Goal: Information Seeking & Learning: Learn about a topic

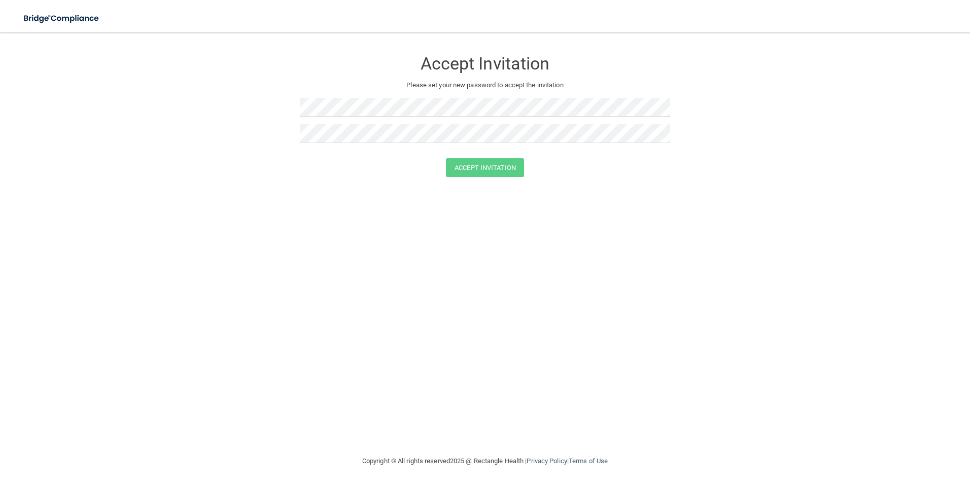
click at [378, 118] on div at bounding box center [485, 111] width 370 height 26
click at [499, 166] on button "Accept Invitation" at bounding box center [485, 167] width 78 height 19
drag, startPoint x: 478, startPoint y: 181, endPoint x: 470, endPoint y: 174, distance: 10.8
click at [478, 181] on button "Accept Invitation" at bounding box center [485, 182] width 78 height 19
click at [446, 158] on button "Accept Invitation" at bounding box center [485, 167] width 78 height 19
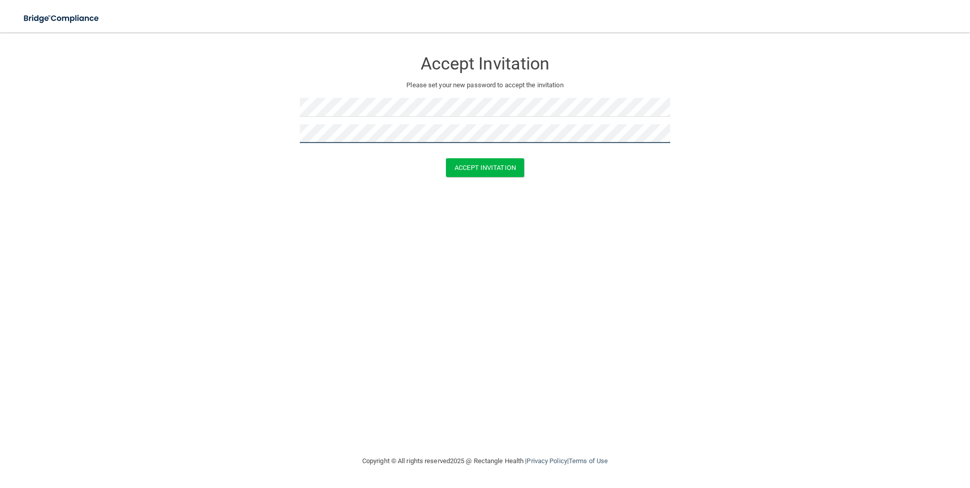
click at [446, 158] on button "Accept Invitation" at bounding box center [485, 167] width 78 height 19
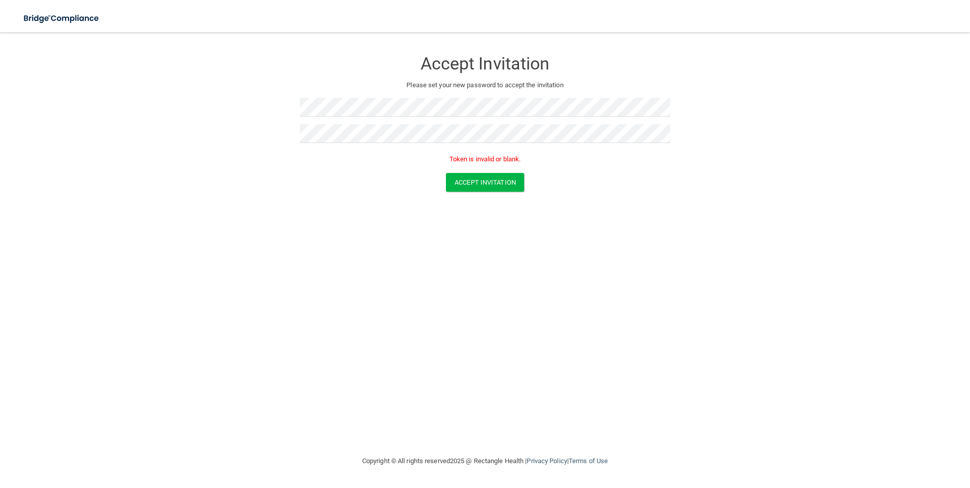
drag, startPoint x: 250, startPoint y: 91, endPoint x: 183, endPoint y: 226, distance: 151.3
click at [182, 226] on div "Accept Invitation Please set your new password to accept the invitation Token i…" at bounding box center [484, 244] width 929 height 402
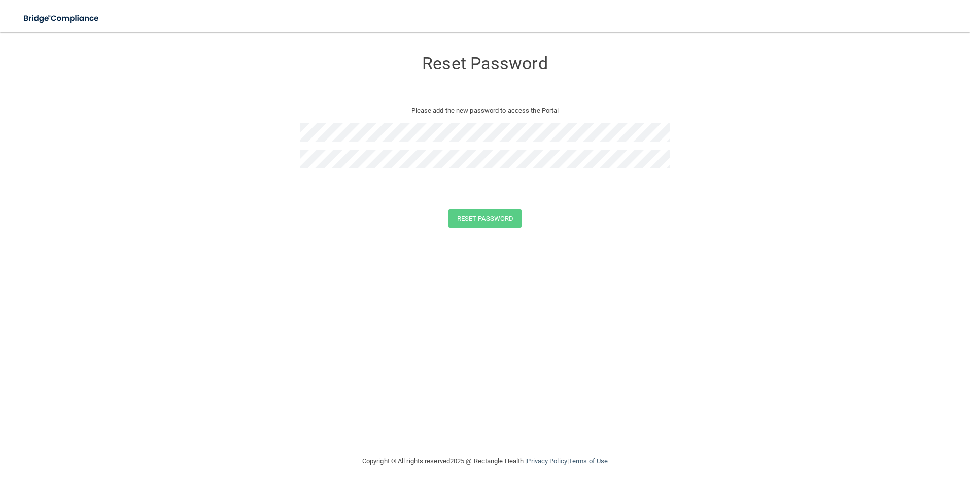
click at [417, 149] on div at bounding box center [485, 136] width 370 height 26
click at [507, 222] on button "Reset Password" at bounding box center [484, 218] width 73 height 19
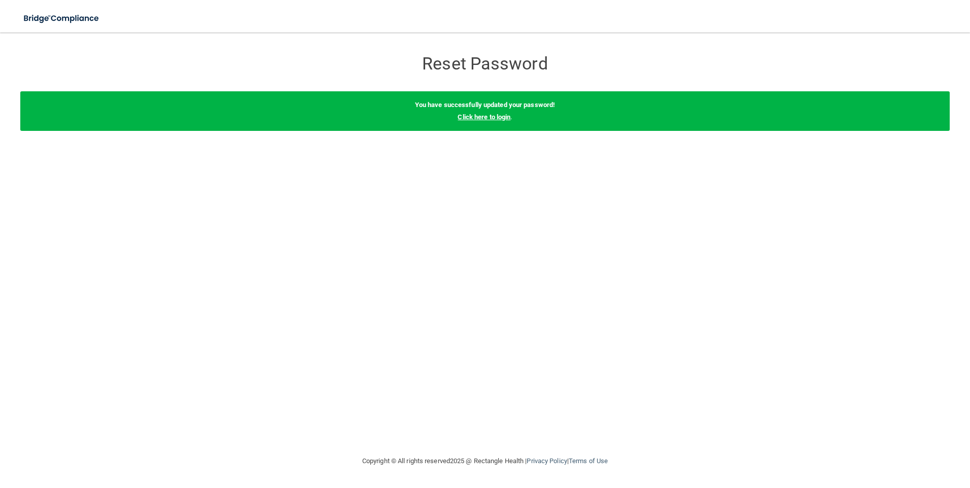
click at [482, 117] on link "Click here to login" at bounding box center [484, 117] width 53 height 8
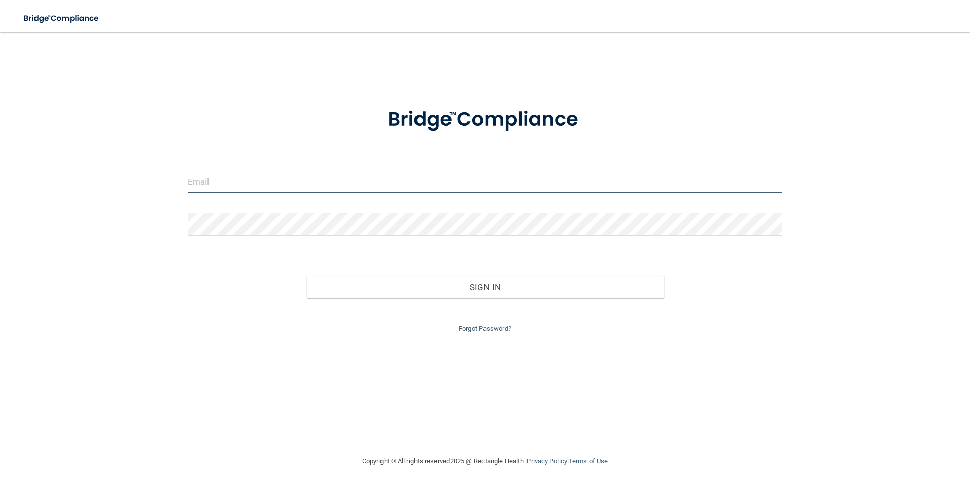
click at [269, 176] on input "email" at bounding box center [485, 181] width 595 height 23
click at [329, 178] on input "email" at bounding box center [485, 181] width 595 height 23
type input "[EMAIL_ADDRESS][DOMAIN_NAME]"
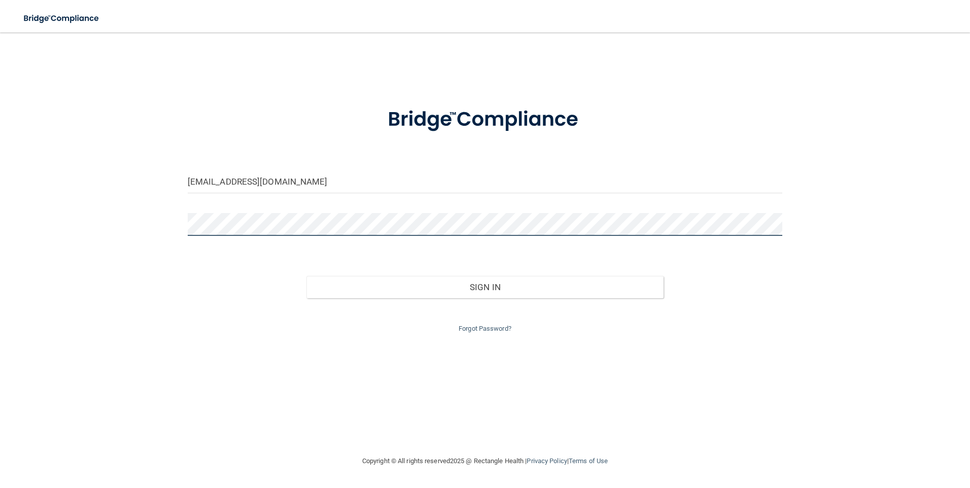
click at [0, 203] on html "Toggle navigation Manage My Enterprise Manage My Location [EMAIL_ADDRESS][DOMAI…" at bounding box center [485, 244] width 970 height 488
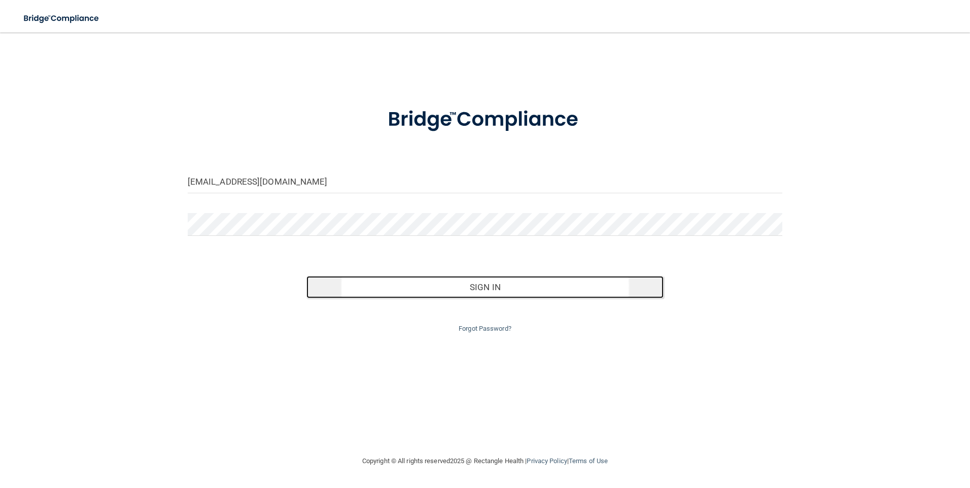
click at [455, 285] on button "Sign In" at bounding box center [484, 287] width 357 height 22
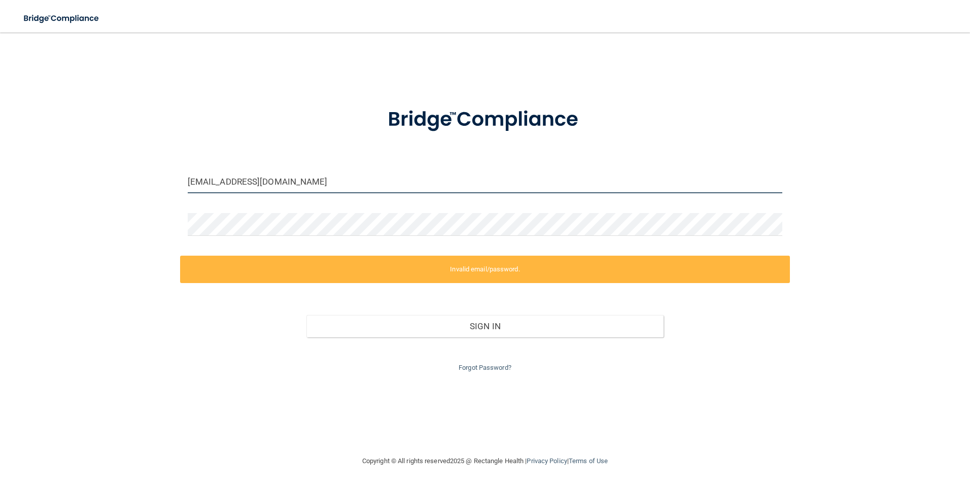
click at [290, 187] on input "[EMAIL_ADDRESS][DOMAIN_NAME]" at bounding box center [485, 181] width 595 height 23
drag, startPoint x: 313, startPoint y: 182, endPoint x: 63, endPoint y: 181, distance: 249.1
click at [63, 181] on div "[EMAIL_ADDRESS][DOMAIN_NAME] Invalid email/password. You don't have permission …" at bounding box center [484, 244] width 929 height 402
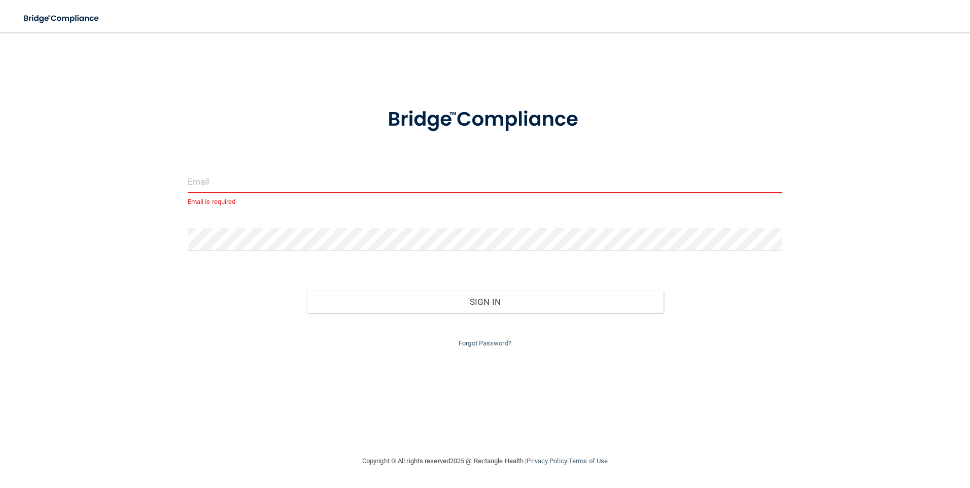
click at [213, 178] on input "email" at bounding box center [485, 181] width 595 height 23
drag, startPoint x: 327, startPoint y: 185, endPoint x: 111, endPoint y: 168, distance: 217.2
click at [111, 168] on div "[EMAIL_ADDRESS][DOMAIN_NAME] Invalid email/password. You don't have permission …" at bounding box center [484, 244] width 929 height 402
click at [306, 291] on button "Sign In" at bounding box center [484, 302] width 357 height 22
type input "[EMAIL_ADDRESS][DOMAIN_NAME]"
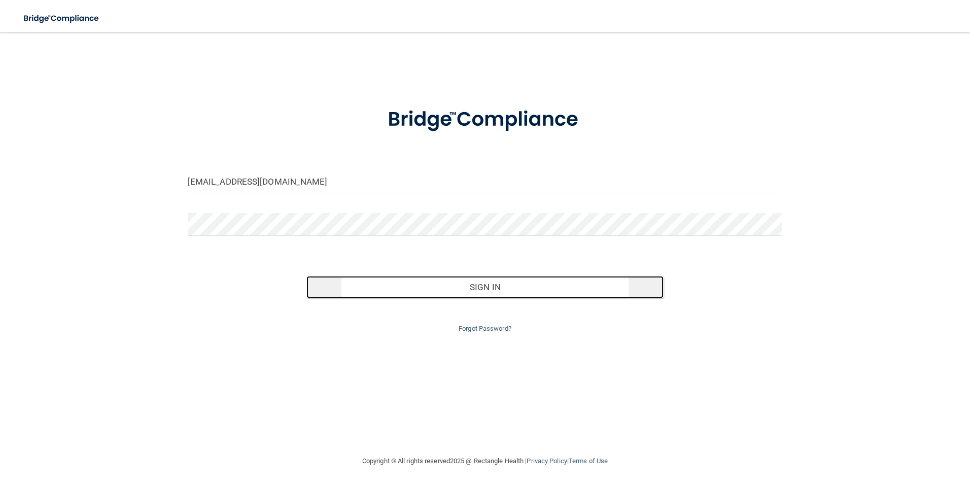
click at [403, 285] on button "Sign In" at bounding box center [484, 287] width 357 height 22
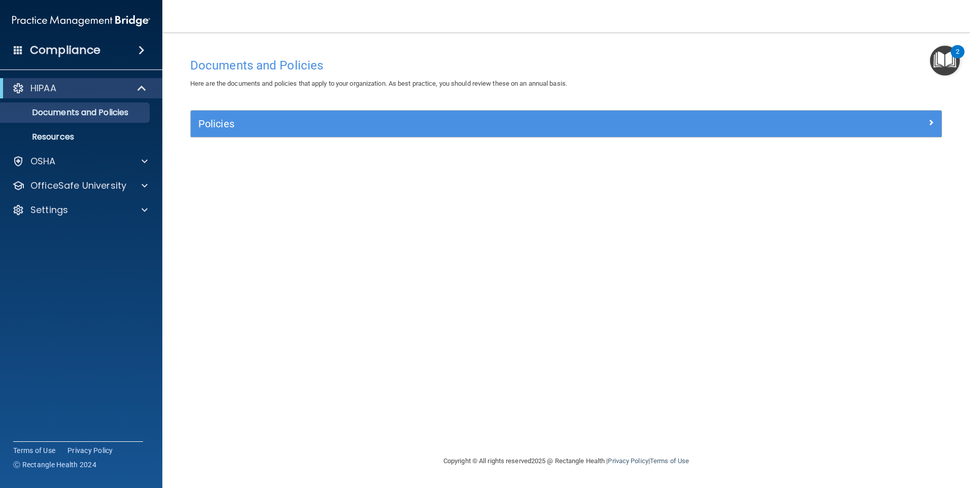
click at [907, 164] on div "Documents and Policies Here are the documents and policies that apply to your o…" at bounding box center [566, 254] width 767 height 402
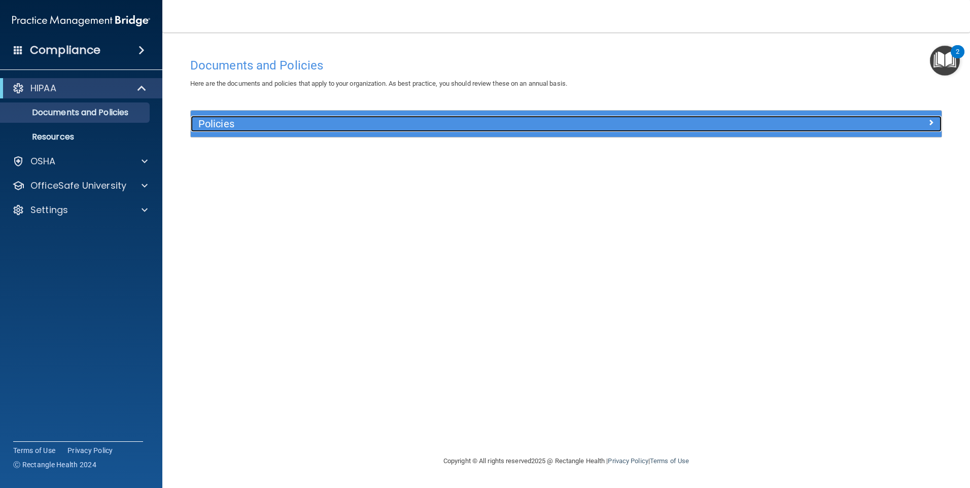
click at [329, 125] on h5 "Policies" at bounding box center [472, 123] width 548 height 11
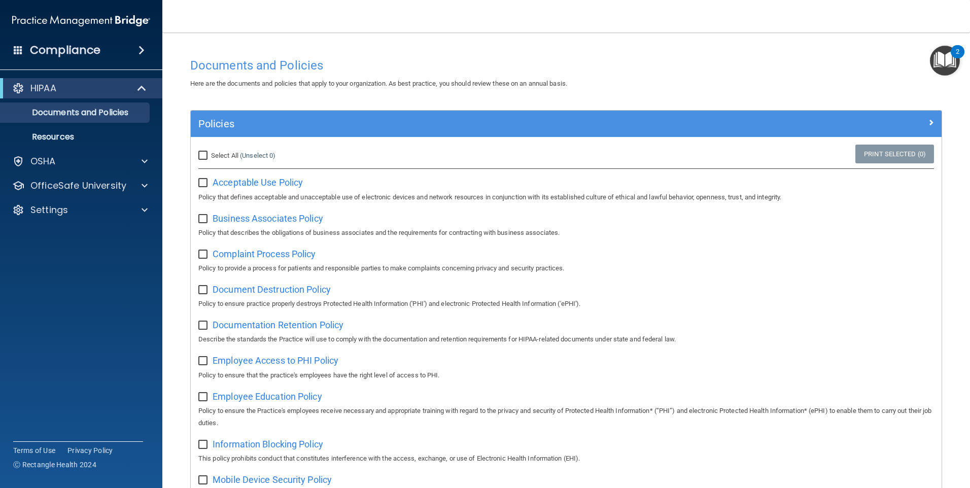
click at [201, 178] on label at bounding box center [204, 180] width 13 height 12
click at [201, 179] on input "checkbox" at bounding box center [204, 183] width 12 height 8
click at [201, 183] on input "checkbox" at bounding box center [204, 183] width 12 height 8
checkbox input "false"
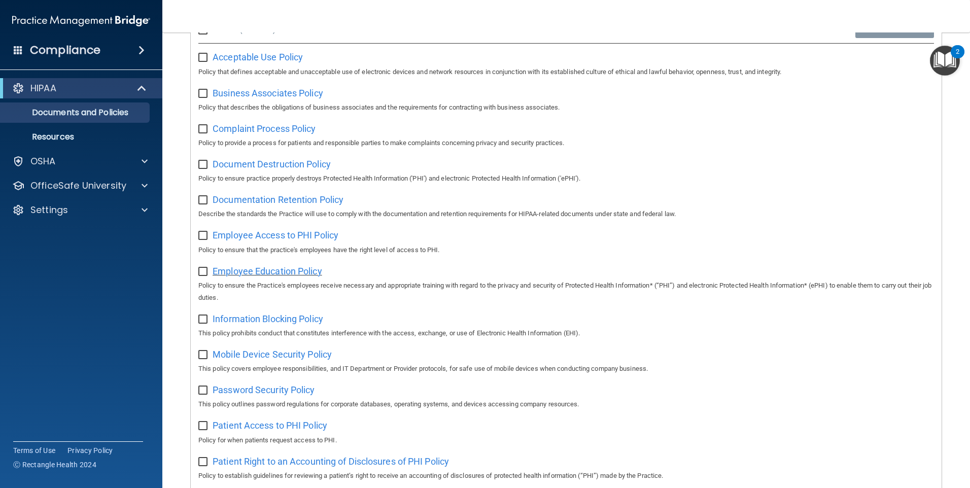
scroll to position [101, 0]
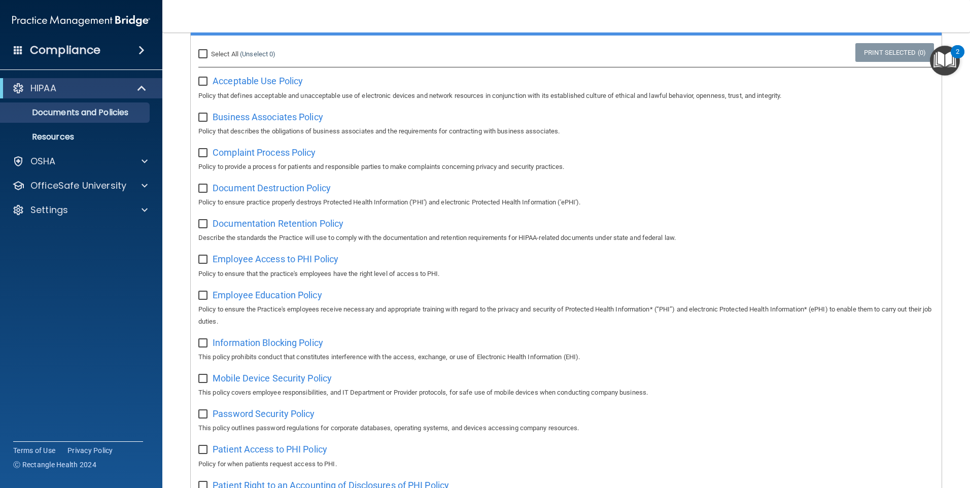
click at [134, 196] on div "HIPAA Documents and Policies Report an Incident Business Associates Emergency P…" at bounding box center [81, 151] width 163 height 154
click at [139, 193] on div "OfficeSafe University" at bounding box center [81, 186] width 163 height 20
click at [143, 186] on span at bounding box center [145, 186] width 6 height 12
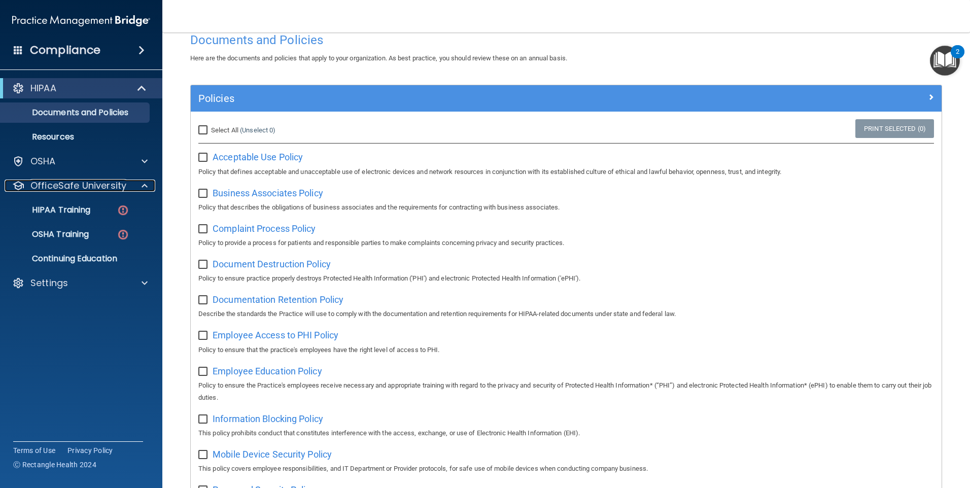
scroll to position [0, 0]
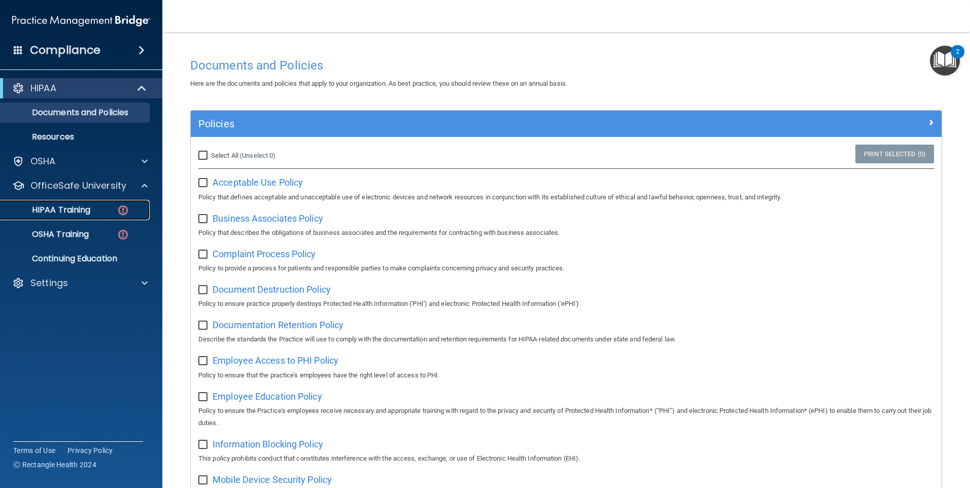
click at [75, 212] on p "HIPAA Training" at bounding box center [49, 210] width 84 height 10
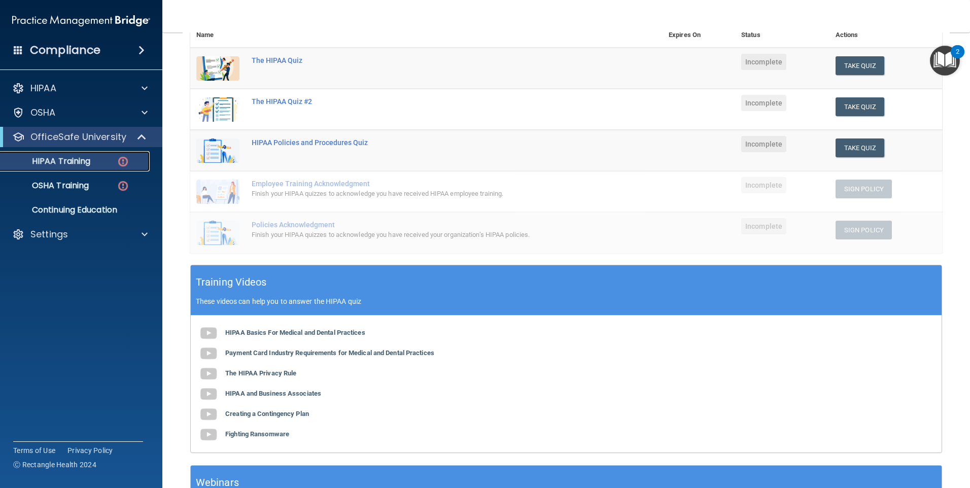
scroll to position [121, 0]
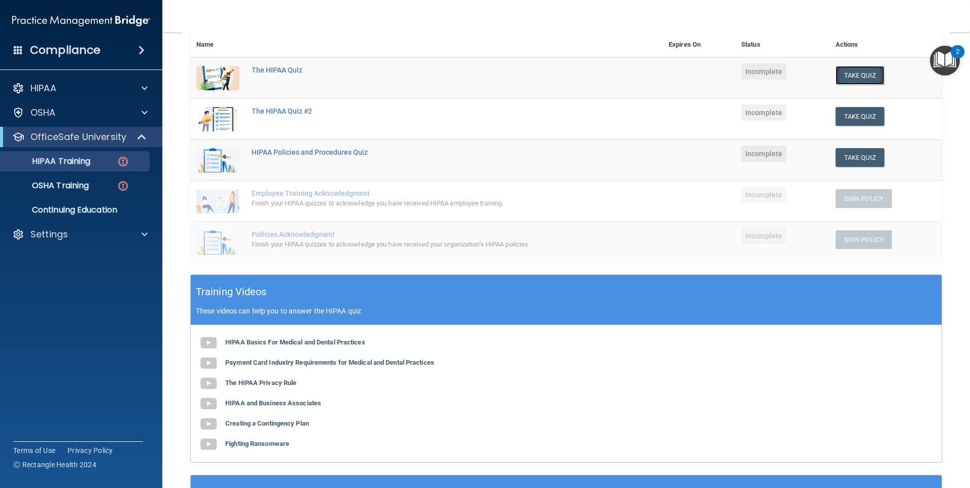
click at [862, 73] on button "Take Quiz" at bounding box center [860, 75] width 49 height 19
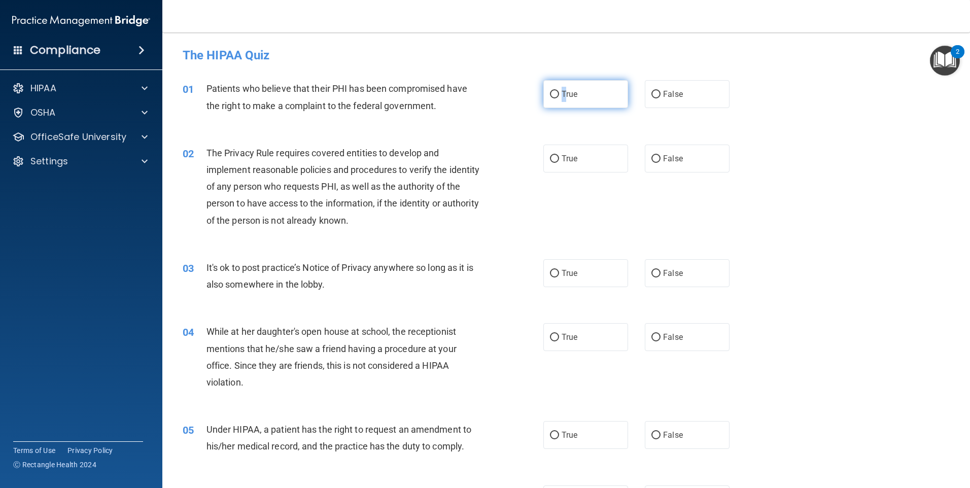
click at [557, 100] on label "True" at bounding box center [585, 94] width 85 height 28
click at [554, 91] on input "True" at bounding box center [554, 95] width 9 height 8
radio input "true"
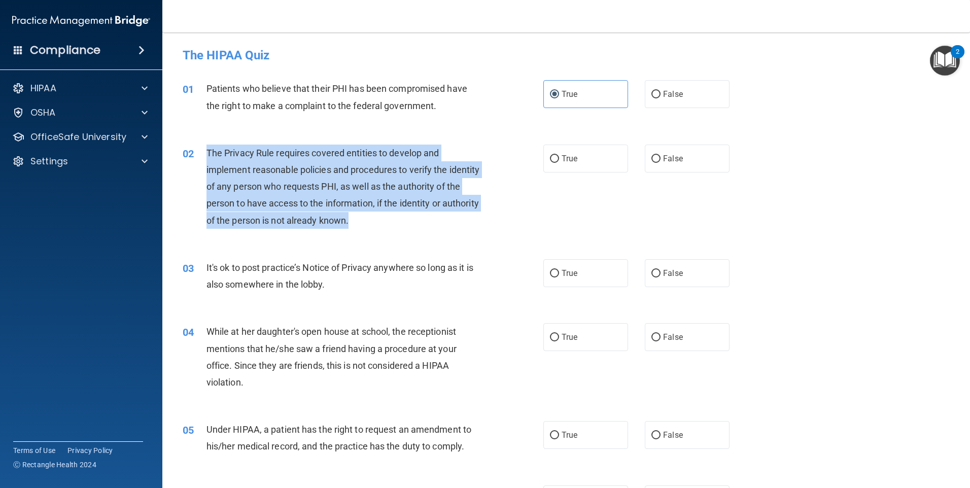
drag, startPoint x: 208, startPoint y: 149, endPoint x: 401, endPoint y: 229, distance: 208.8
click at [401, 229] on div "02 The Privacy Rule requires covered entities to develop and implement reasonab…" at bounding box center [362, 189] width 391 height 89
drag, startPoint x: 401, startPoint y: 229, endPoint x: 347, endPoint y: 204, distance: 59.5
copy span "The Privacy Rule requires covered entities to develop and implement reasonable …"
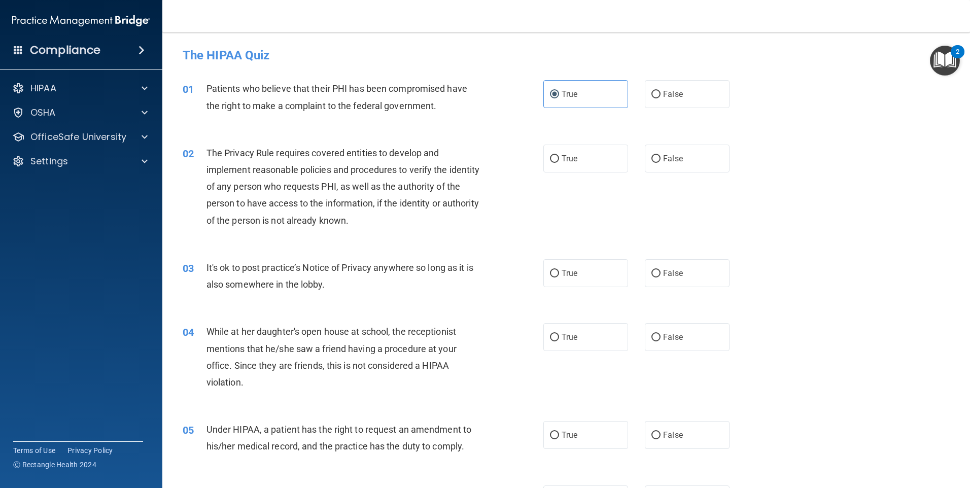
drag, startPoint x: 510, startPoint y: 257, endPoint x: 501, endPoint y: 242, distance: 16.9
click at [506, 251] on div "03 It's ok to post practice’s Notice of Privacy anywhere so long as it is also …" at bounding box center [566, 279] width 782 height 64
click at [551, 160] on input "True" at bounding box center [554, 159] width 9 height 8
radio input "true"
click at [550, 275] on input "True" at bounding box center [554, 274] width 9 height 8
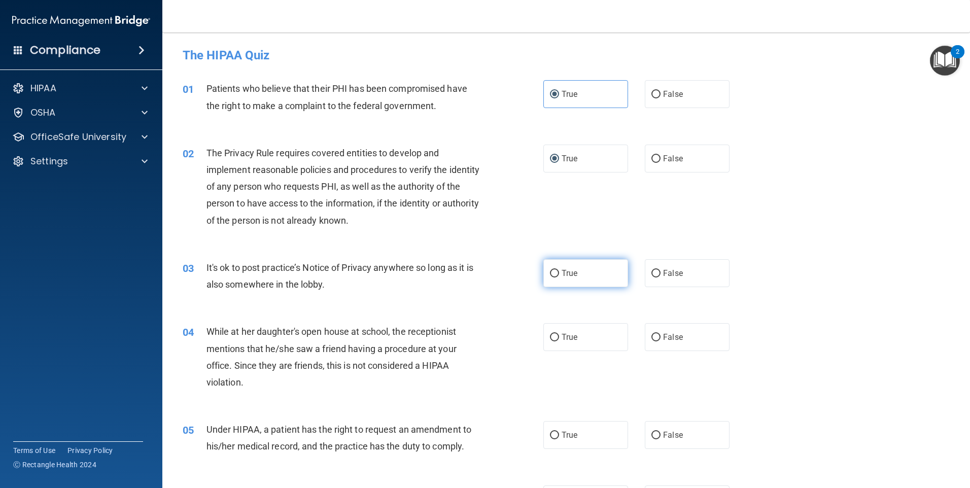
radio input "true"
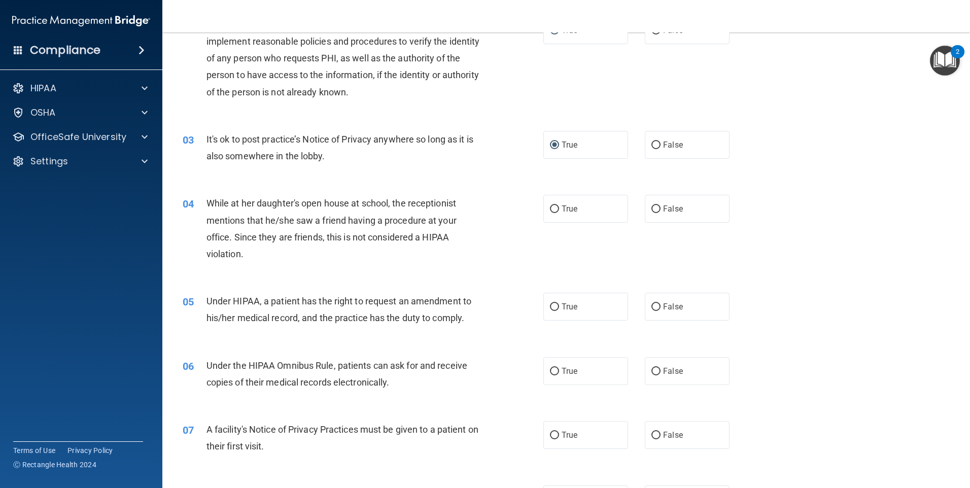
scroll to position [152, 0]
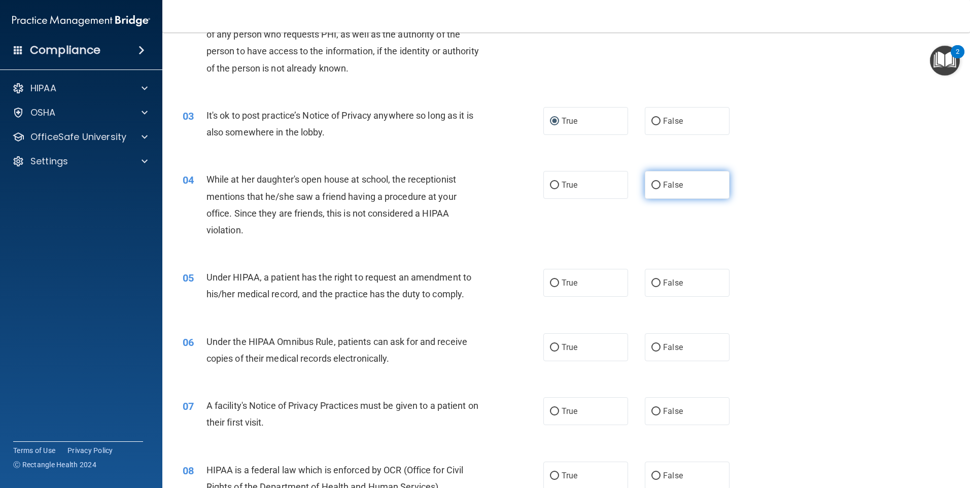
click at [652, 186] on input "False" at bounding box center [655, 186] width 9 height 8
radio input "true"
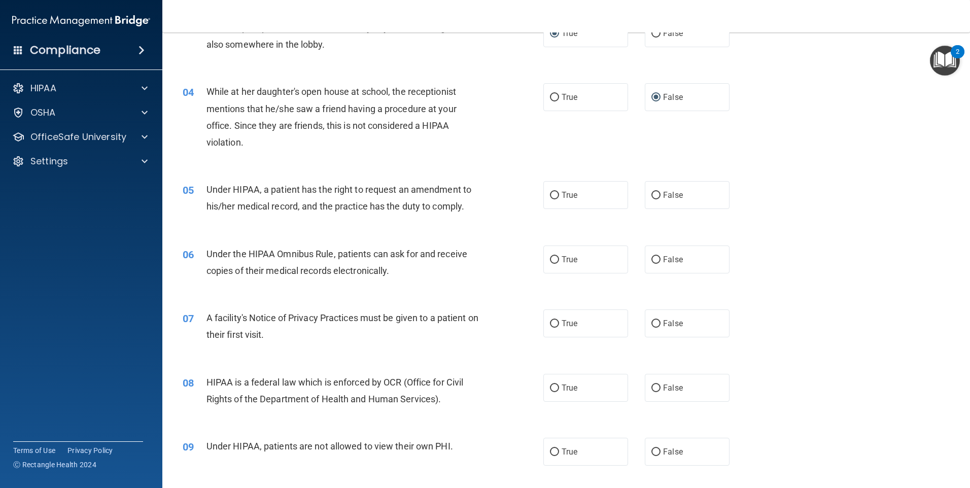
scroll to position [254, 0]
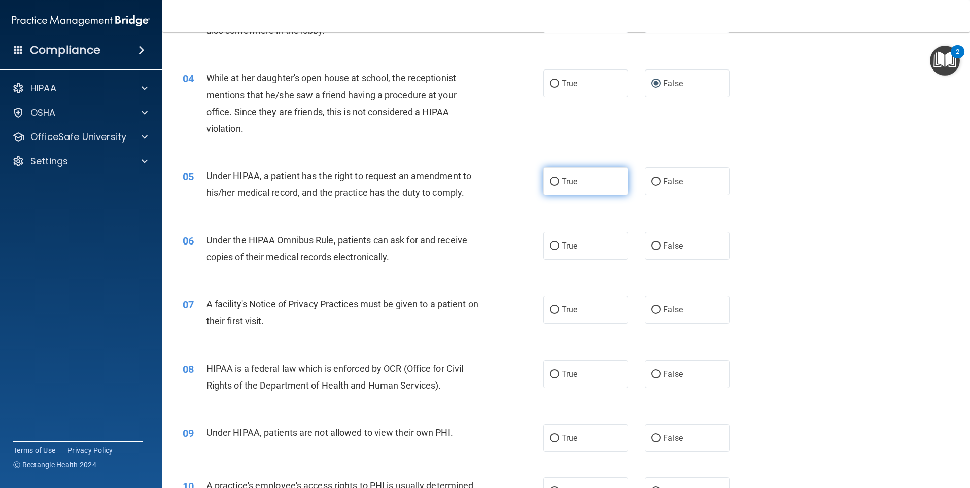
click at [550, 181] on input "True" at bounding box center [554, 182] width 9 height 8
radio input "true"
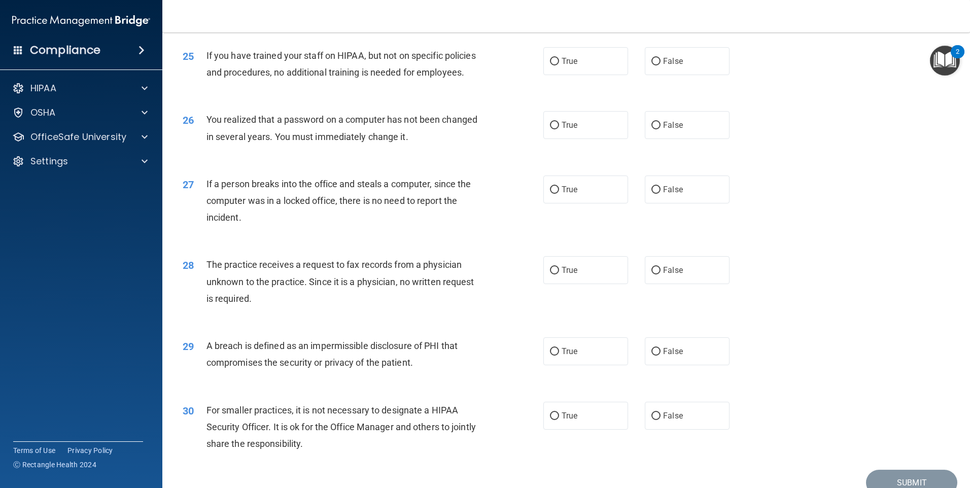
scroll to position [1930, 0]
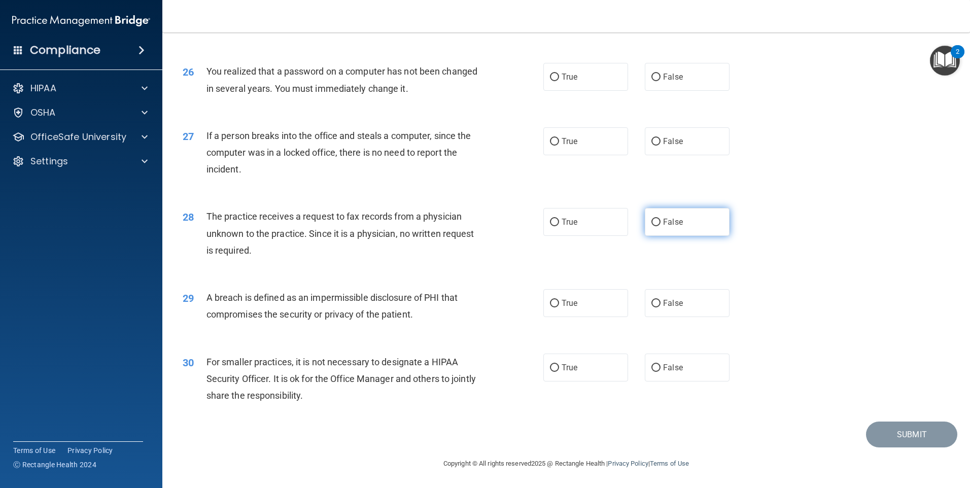
click at [645, 226] on label "False" at bounding box center [687, 222] width 85 height 28
click at [651, 226] on input "False" at bounding box center [655, 223] width 9 height 8
radio input "true"
click at [652, 146] on input "False" at bounding box center [655, 142] width 9 height 8
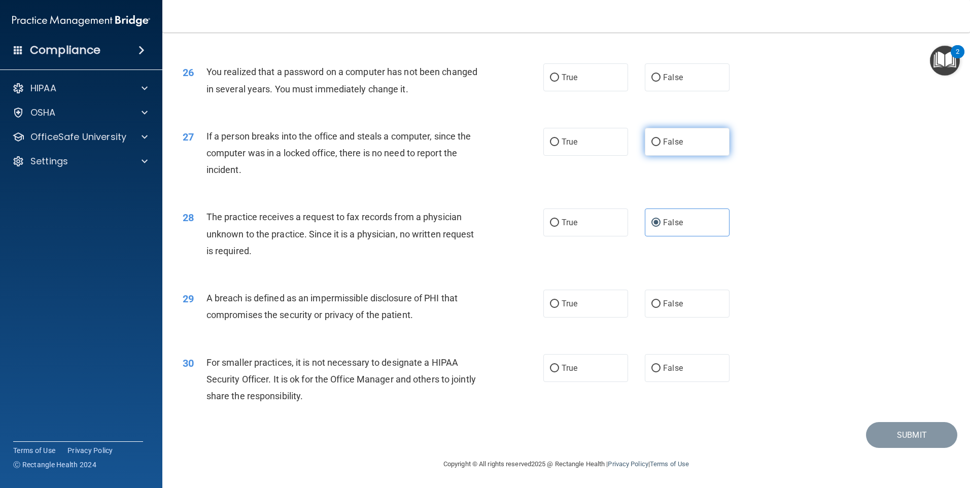
radio input "true"
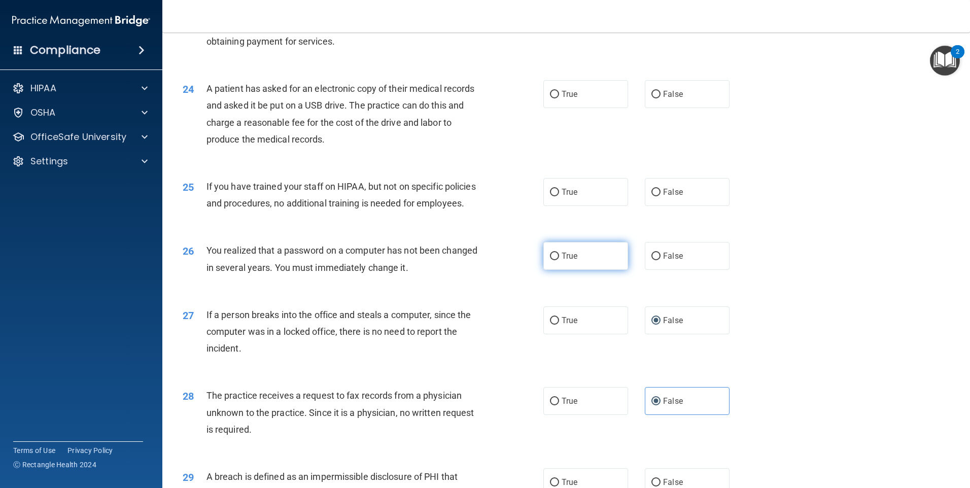
scroll to position [1676, 0]
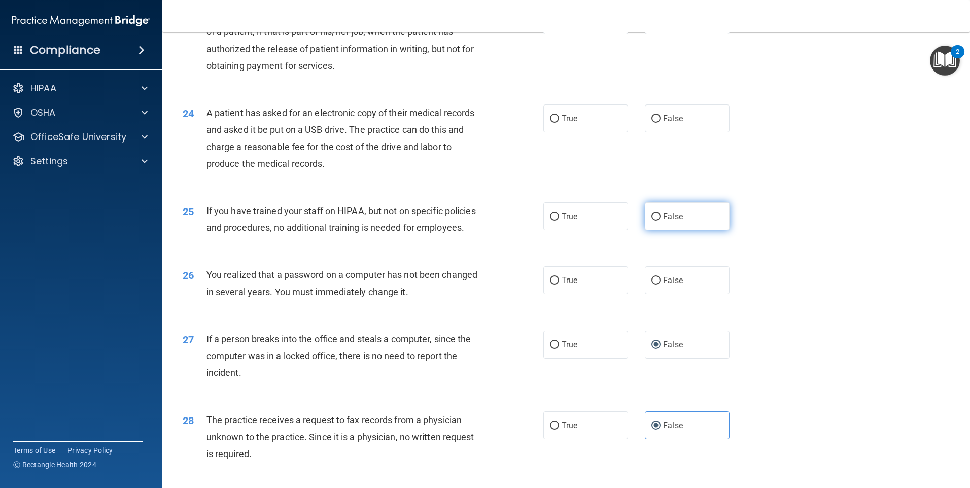
click at [652, 221] on input "False" at bounding box center [655, 217] width 9 height 8
radio input "true"
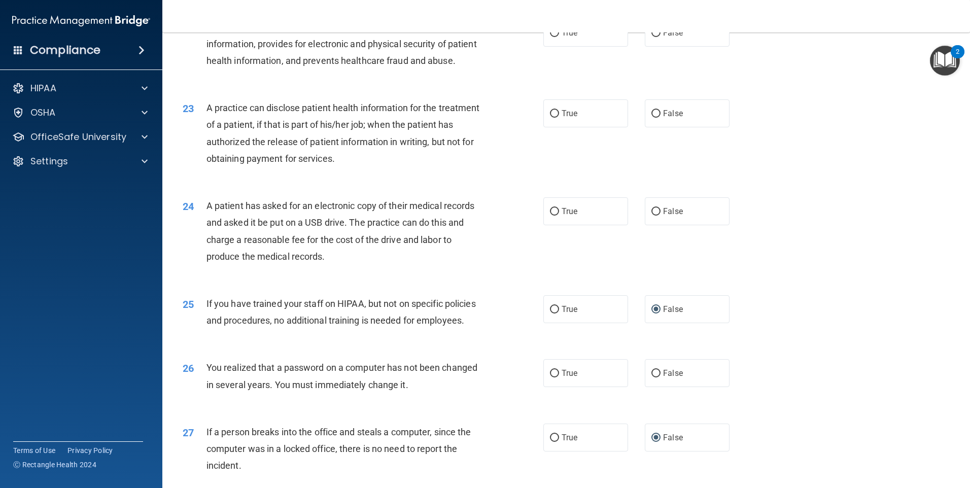
scroll to position [1575, 0]
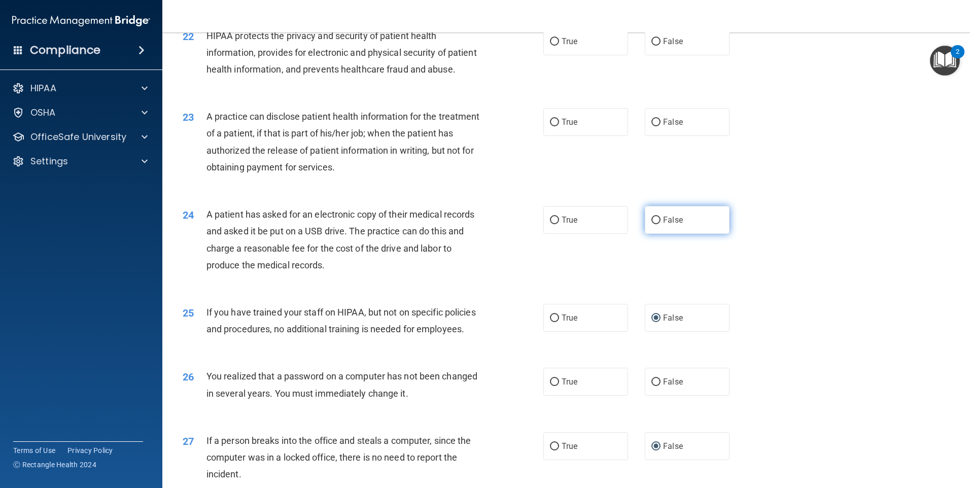
click at [651, 224] on input "False" at bounding box center [655, 221] width 9 height 8
radio input "true"
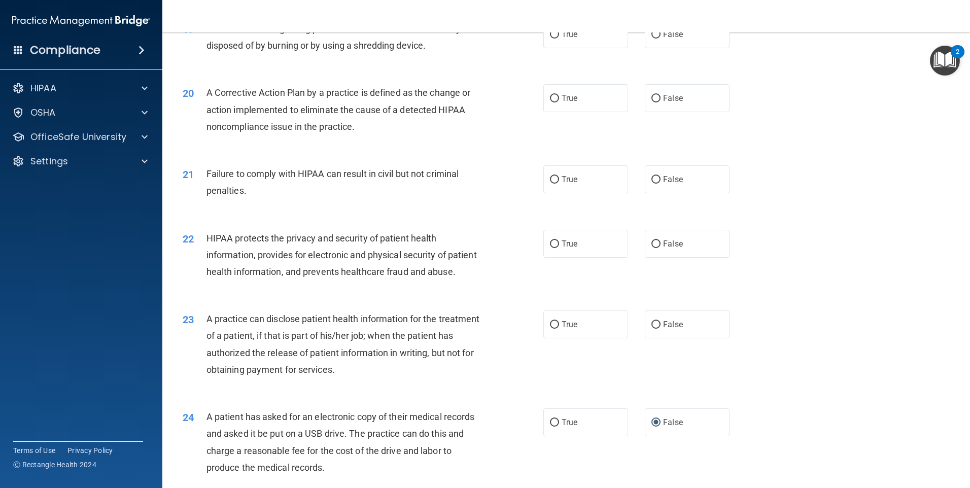
scroll to position [1372, 0]
click at [572, 249] on span "True" at bounding box center [570, 244] width 16 height 10
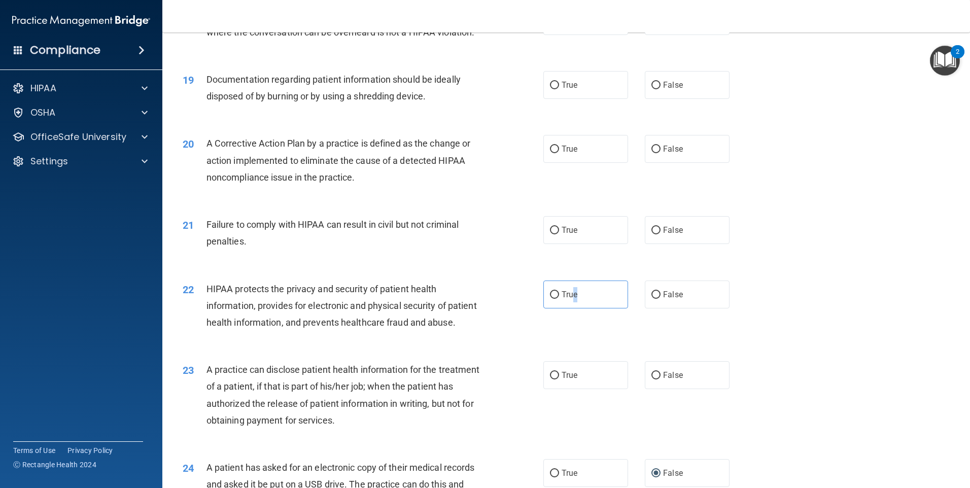
scroll to position [1321, 0]
click at [552, 299] on input "True" at bounding box center [554, 296] width 9 height 8
radio input "true"
click at [530, 268] on div "21 Failure to comply with HIPAA can result in civil but not criminal penalties.…" at bounding box center [566, 236] width 782 height 64
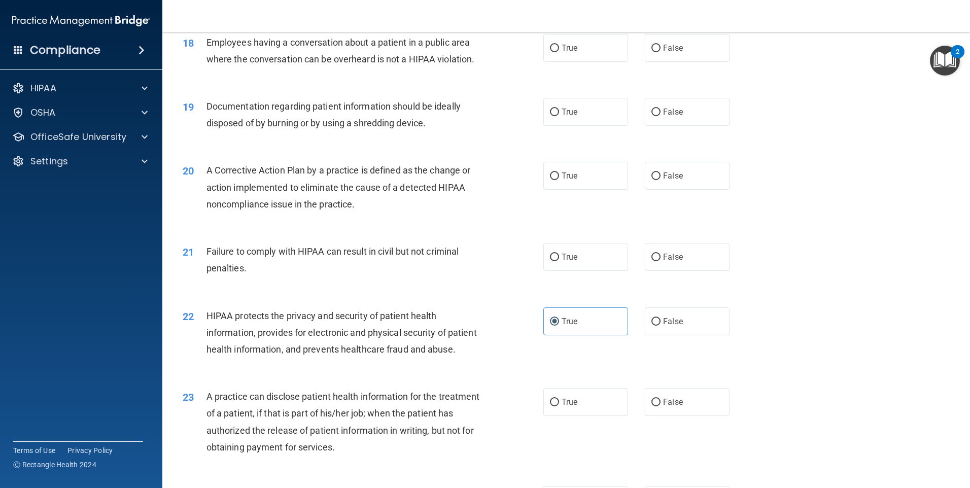
scroll to position [1270, 0]
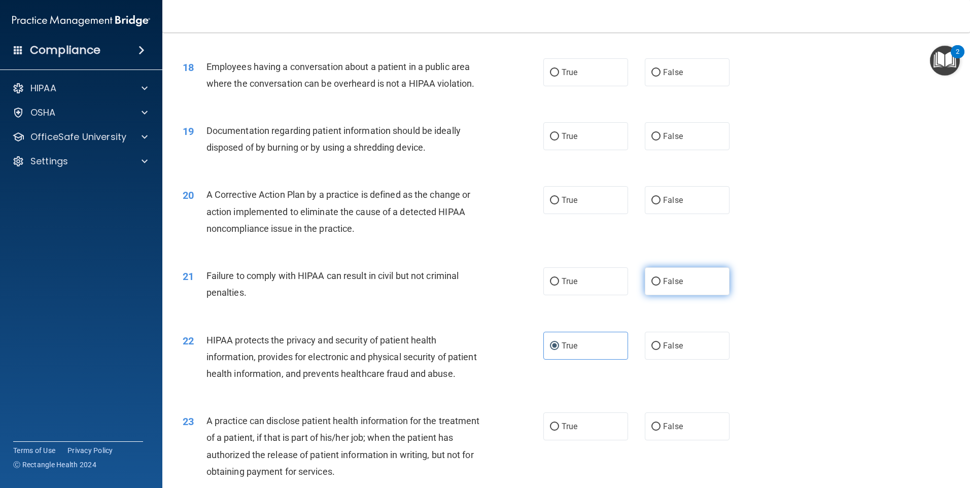
click at [653, 286] on input "False" at bounding box center [655, 282] width 9 height 8
radio input "true"
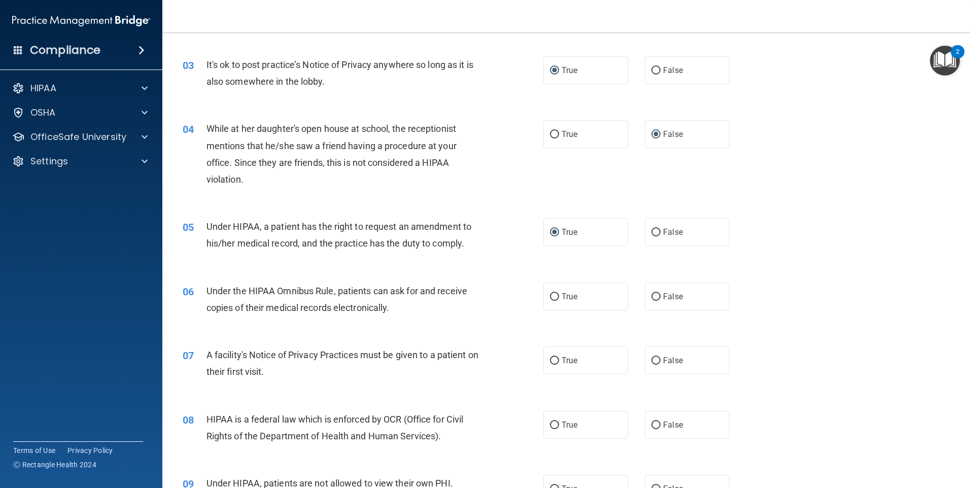
scroll to position [254, 0]
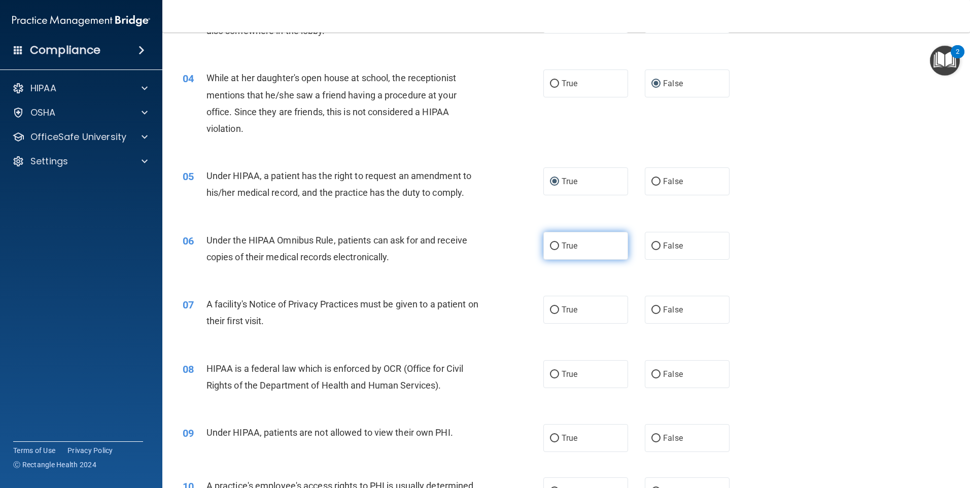
click at [562, 243] on span "True" at bounding box center [570, 246] width 16 height 10
click at [559, 243] on input "True" at bounding box center [554, 246] width 9 height 8
radio input "true"
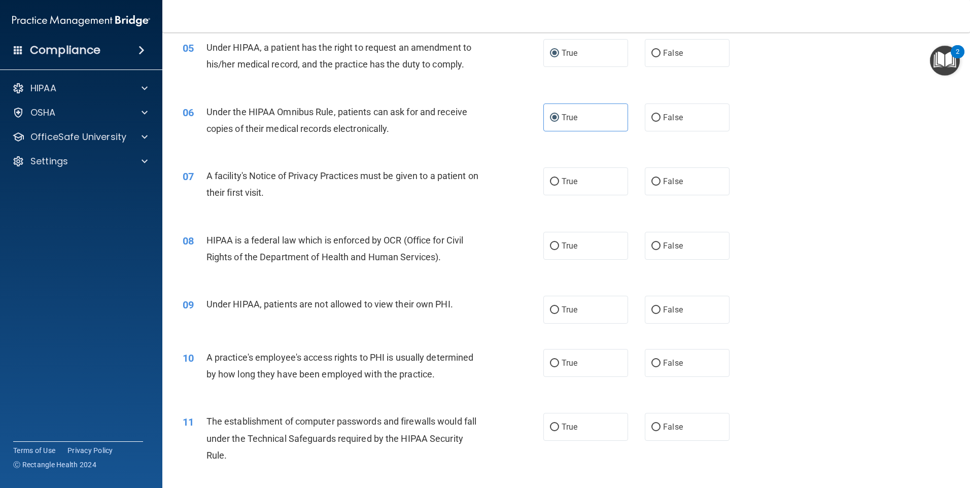
scroll to position [406, 0]
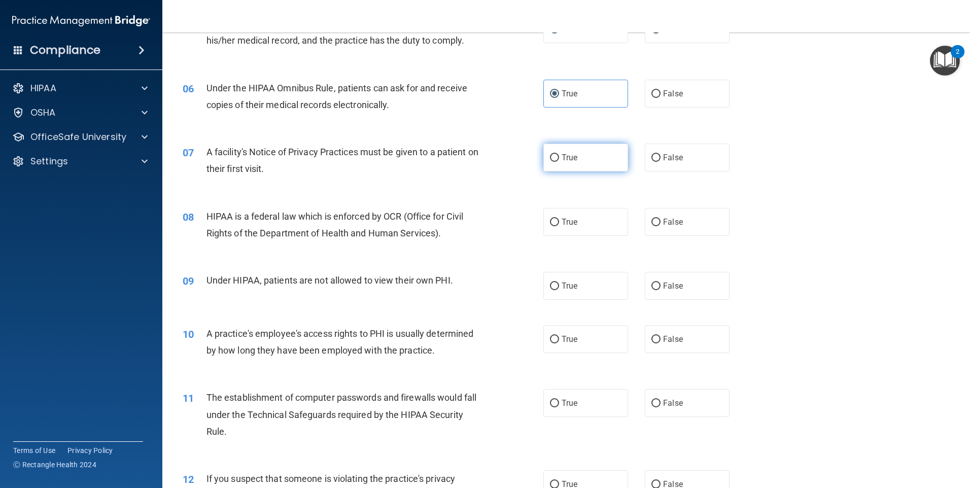
click at [553, 158] on input "True" at bounding box center [554, 158] width 9 height 8
radio input "true"
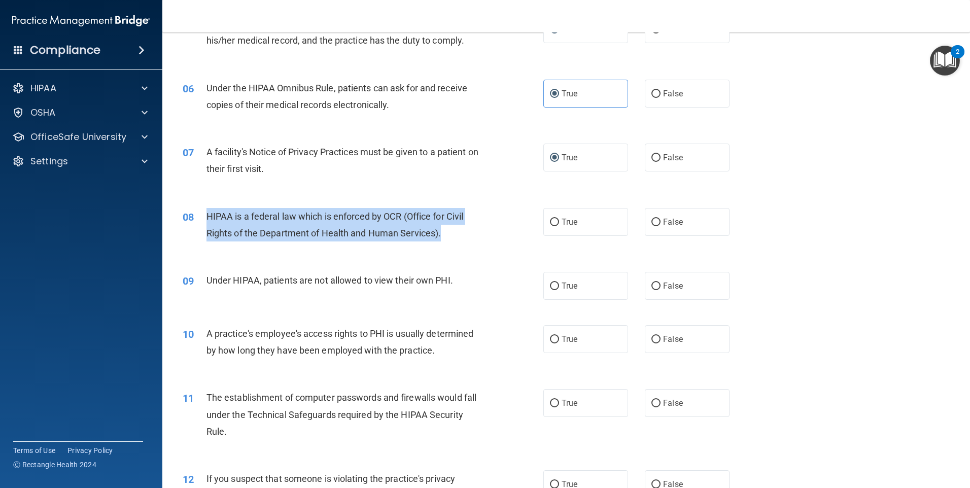
drag, startPoint x: 206, startPoint y: 211, endPoint x: 448, endPoint y: 237, distance: 243.4
click at [448, 237] on div "HIPAA is a federal law which is enforced by OCR (Office for Civil Rights of the…" at bounding box center [347, 224] width 282 height 33
drag, startPoint x: 448, startPoint y: 237, endPoint x: 424, endPoint y: 230, distance: 25.4
copy span "HIPAA is a federal law which is enforced by OCR (Office for Civil Rights of the…"
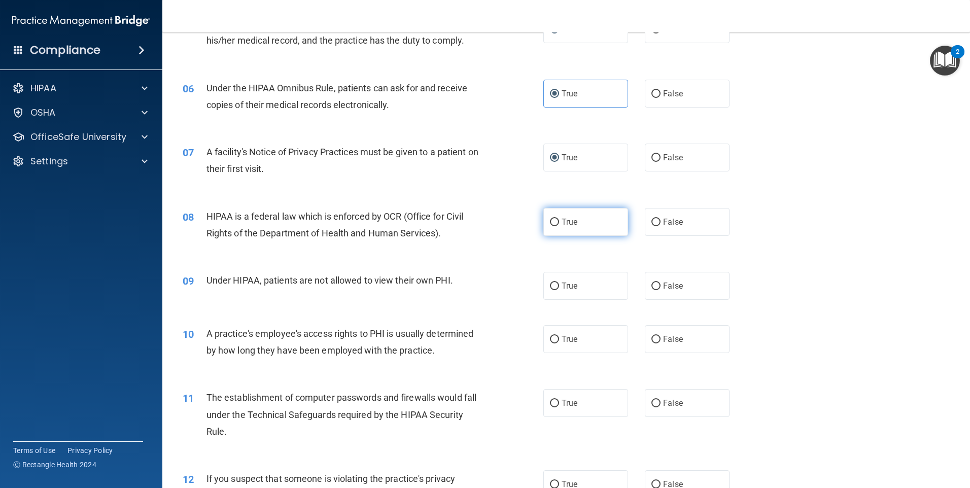
click at [543, 222] on label "True" at bounding box center [585, 222] width 85 height 28
click at [550, 222] on input "True" at bounding box center [554, 223] width 9 height 8
radio input "true"
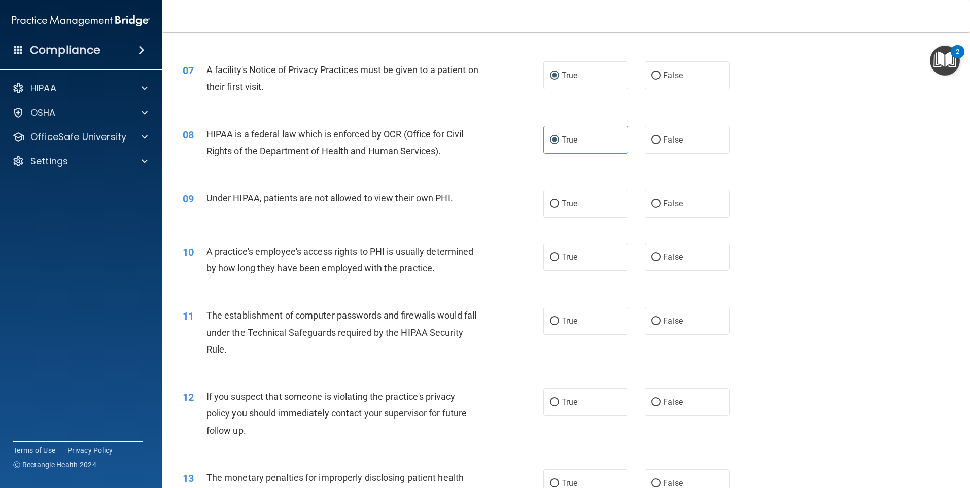
scroll to position [507, 0]
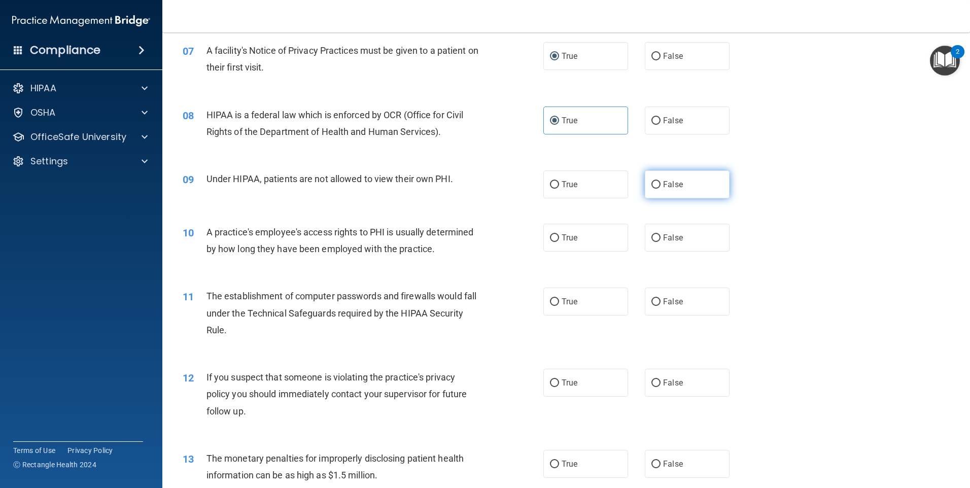
click at [651, 186] on input "False" at bounding box center [655, 185] width 9 height 8
radio input "true"
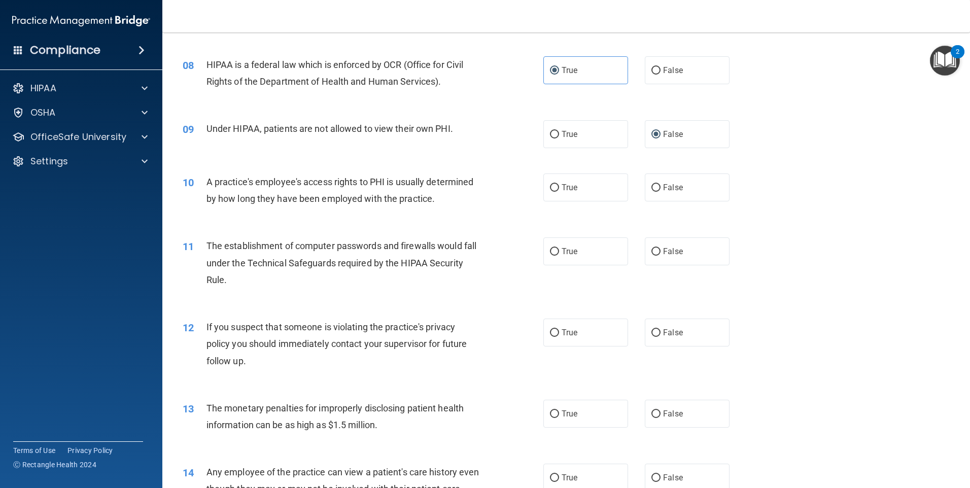
scroll to position [558, 0]
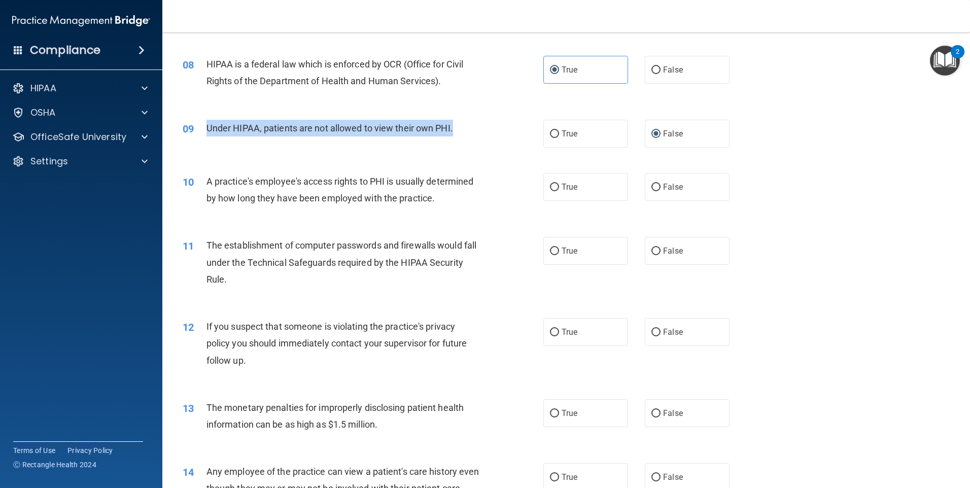
drag, startPoint x: 212, startPoint y: 127, endPoint x: 465, endPoint y: 127, distance: 253.2
click at [465, 127] on div "09 Under HIPAA, patients are not allowed to view their own PHI." at bounding box center [362, 131] width 391 height 22
drag, startPoint x: 465, startPoint y: 127, endPoint x: 426, endPoint y: 128, distance: 39.1
copy div "Under HIPAA, patients are not allowed to view their own PHI."
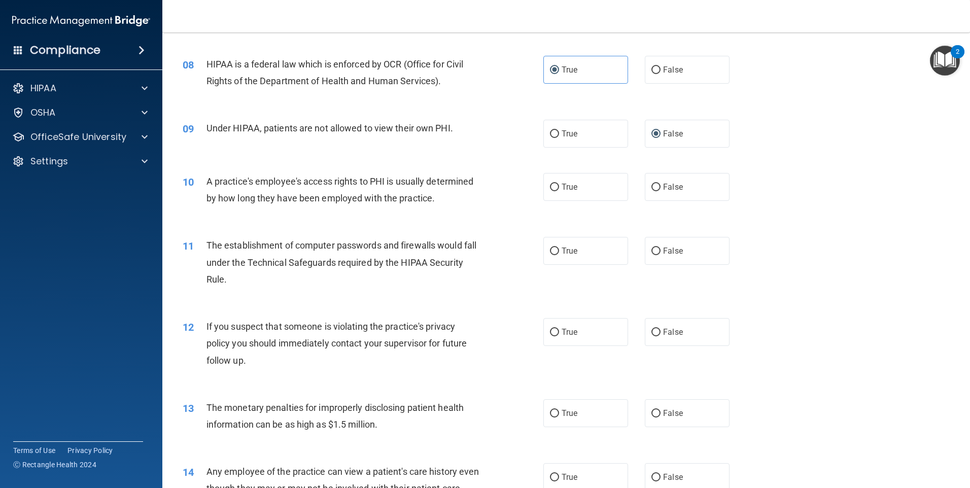
click at [455, 107] on div "09 Under HIPAA, patients are not allowed to view their own PHI. True False" at bounding box center [566, 133] width 782 height 53
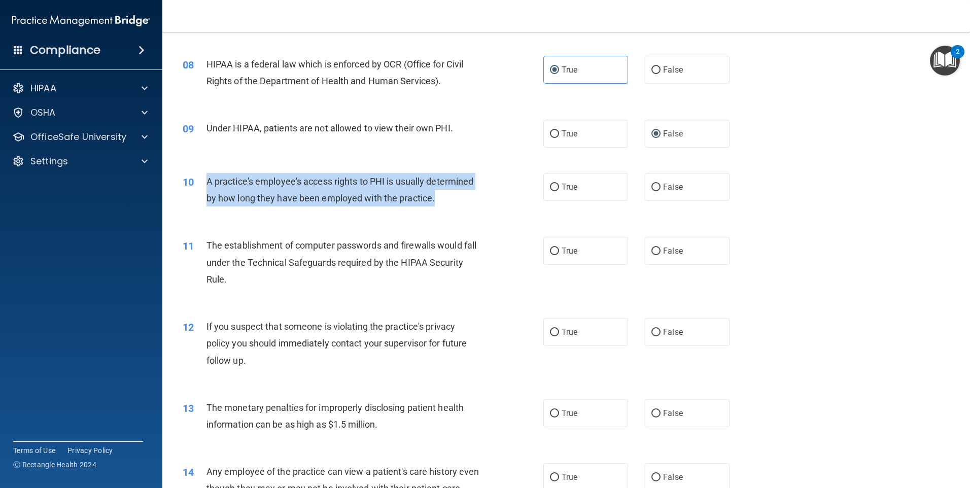
drag, startPoint x: 207, startPoint y: 180, endPoint x: 445, endPoint y: 200, distance: 238.3
click at [445, 200] on div "A practice's employee's access rights to PHI is usually determined by how long …" at bounding box center [347, 189] width 282 height 33
drag, startPoint x: 445, startPoint y: 200, endPoint x: 395, endPoint y: 187, distance: 51.9
copy span "A practice's employee's access rights to PHI is usually determined by how long …"
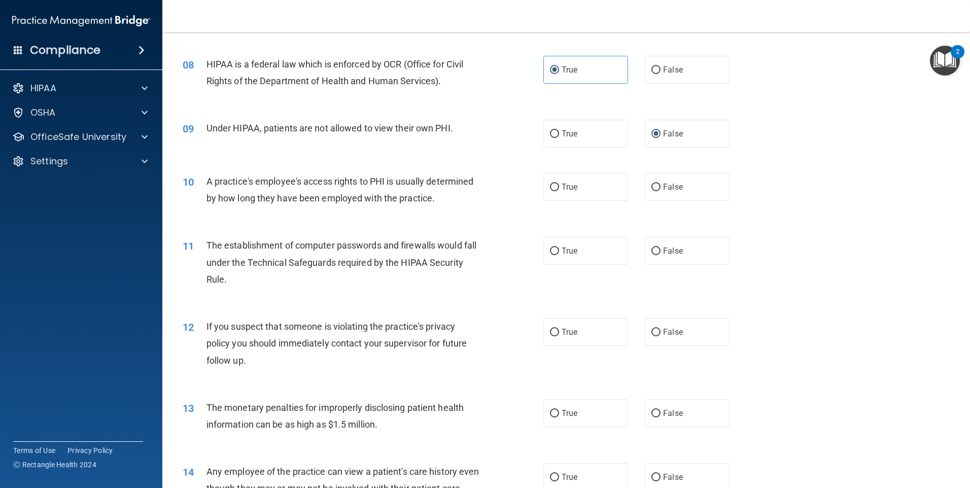
click at [528, 227] on div "11 The establishment of computer passwords and firewalls would fall under the T…" at bounding box center [566, 264] width 782 height 81
click at [653, 186] on input "False" at bounding box center [655, 188] width 9 height 8
radio input "true"
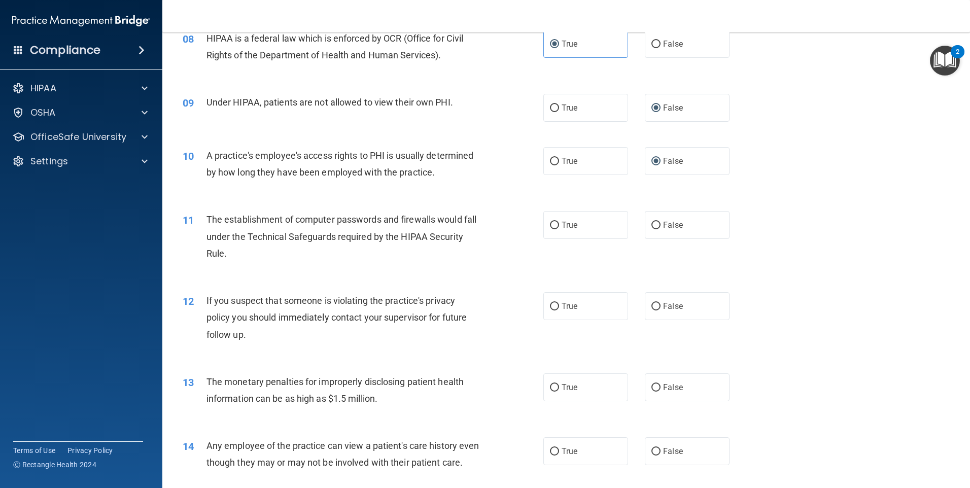
scroll to position [609, 0]
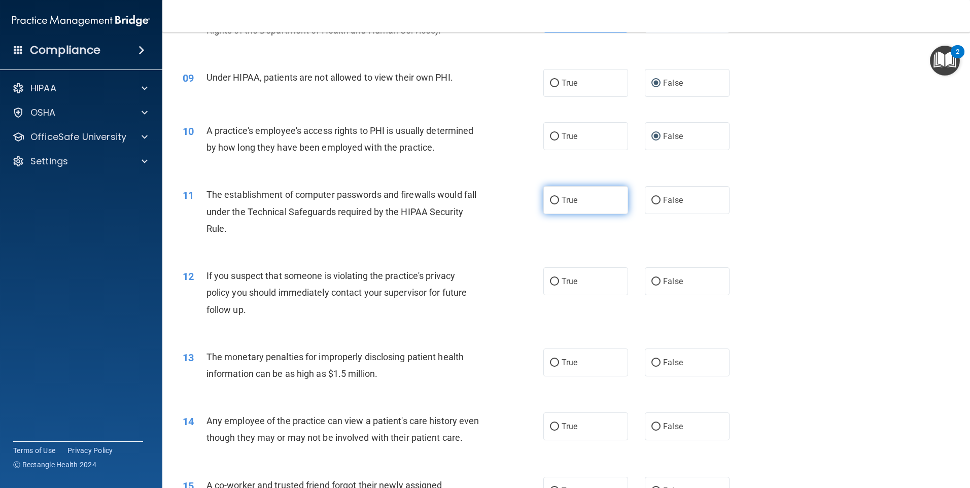
click at [550, 200] on input "True" at bounding box center [554, 201] width 9 height 8
radio input "true"
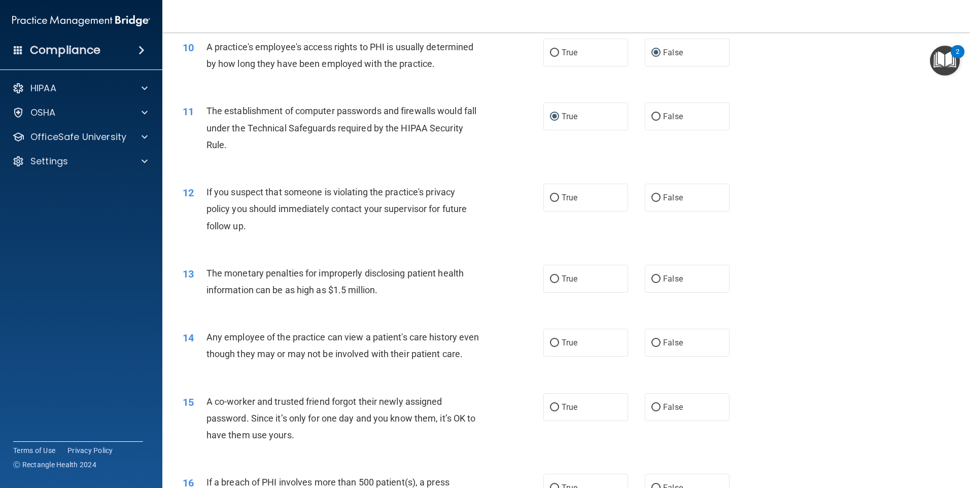
scroll to position [710, 0]
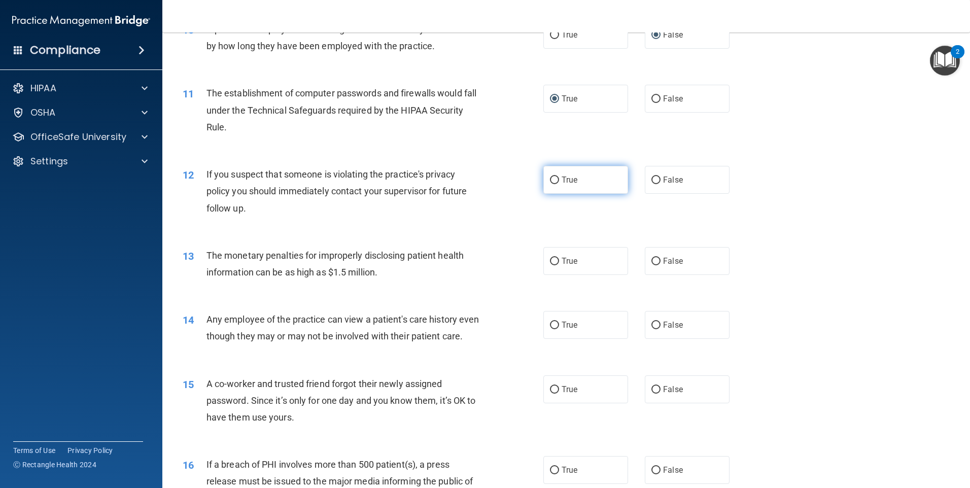
click at [550, 179] on input "True" at bounding box center [554, 181] width 9 height 8
radio input "true"
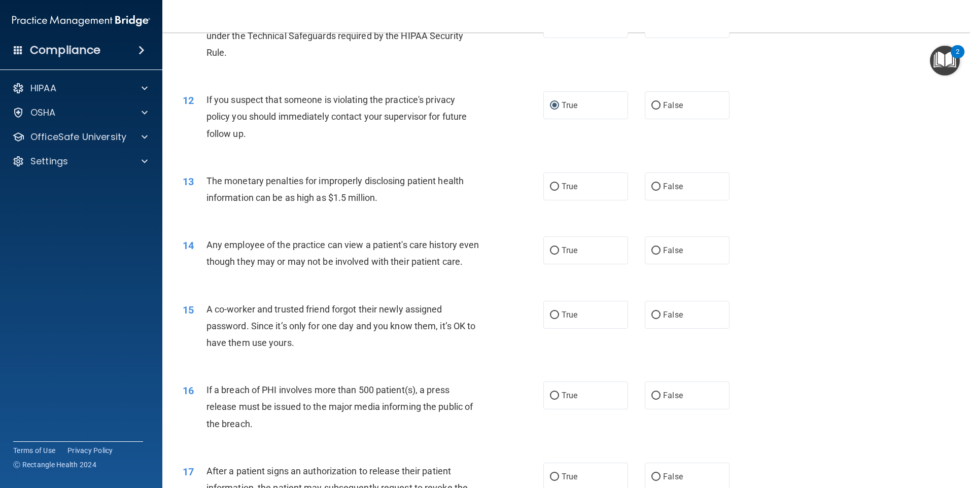
scroll to position [812, 0]
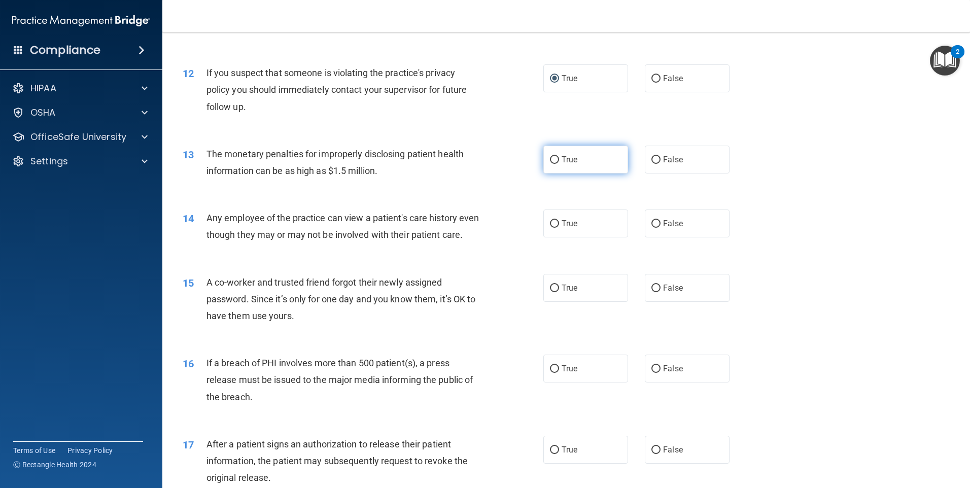
click at [550, 162] on input "True" at bounding box center [554, 160] width 9 height 8
radio input "true"
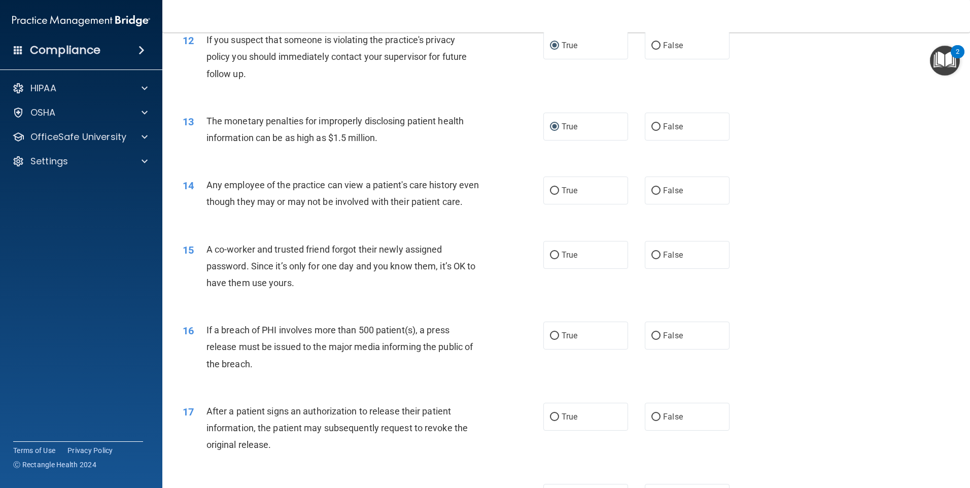
scroll to position [862, 0]
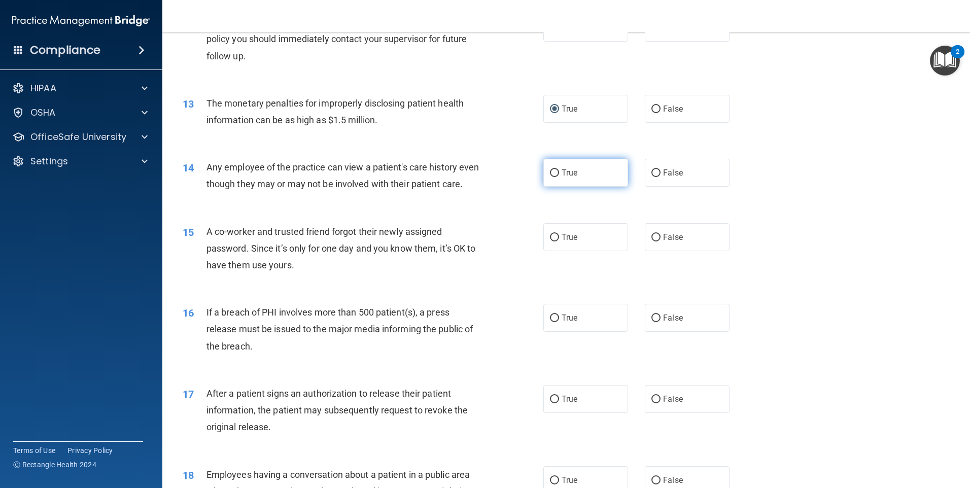
click at [550, 176] on input "True" at bounding box center [554, 173] width 9 height 8
radio input "true"
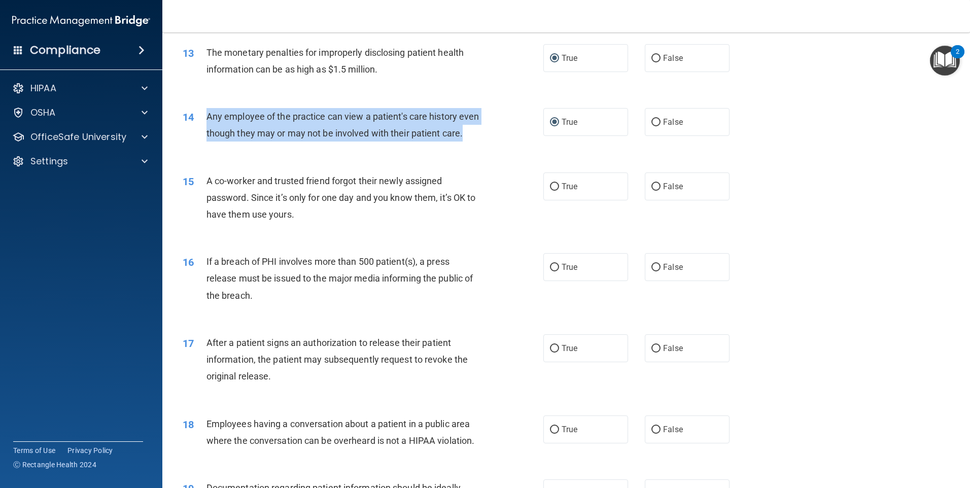
drag, startPoint x: 205, startPoint y: 118, endPoint x: 239, endPoint y: 159, distance: 53.4
click at [239, 147] on div "14 Any employee of the practice can view a patient's care history even though t…" at bounding box center [362, 127] width 391 height 39
drag, startPoint x: 239, startPoint y: 159, endPoint x: 239, endPoint y: 123, distance: 36.0
copy div "Any employee of the practice can view a patient's care history even though they…"
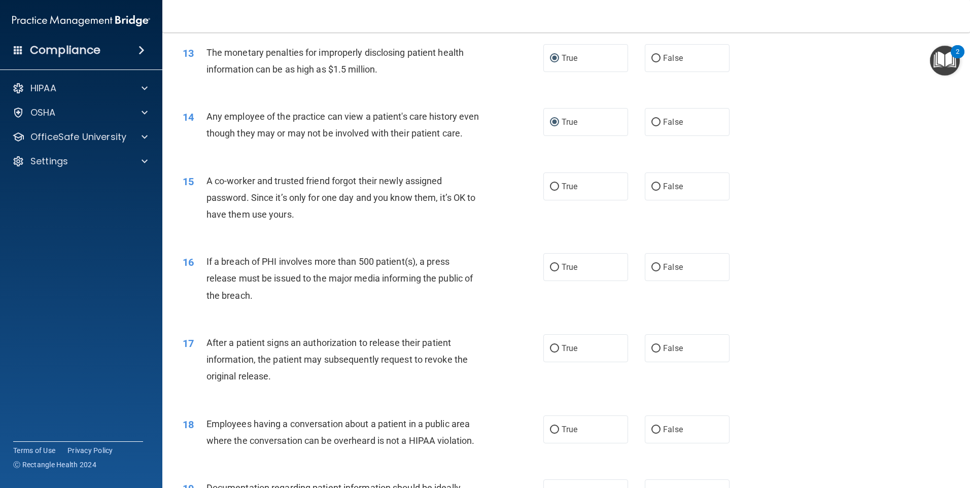
click at [280, 99] on div "14 Any employee of the practice can view a patient's care history even though t…" at bounding box center [566, 127] width 782 height 64
click at [653, 123] on input "False" at bounding box center [655, 123] width 9 height 8
radio input "true"
radio input "false"
drag, startPoint x: 649, startPoint y: 205, endPoint x: 653, endPoint y: 199, distance: 7.3
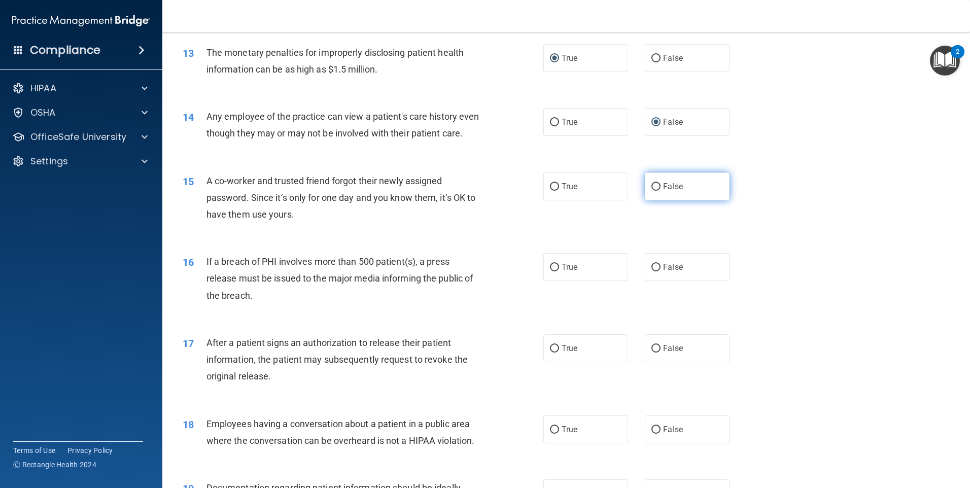
click at [651, 191] on input "False" at bounding box center [655, 187] width 9 height 8
radio input "true"
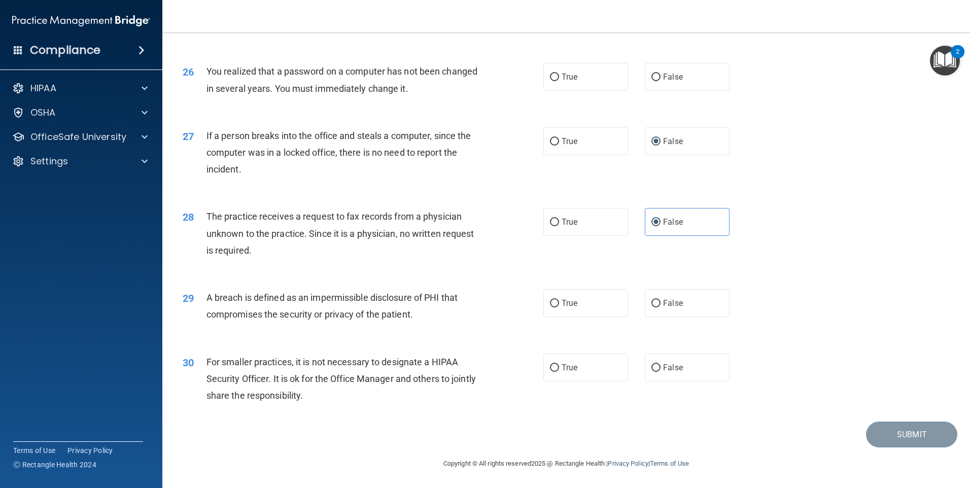
scroll to position [1928, 0]
click at [560, 86] on label "True" at bounding box center [585, 77] width 85 height 28
click at [559, 81] on input "True" at bounding box center [554, 78] width 9 height 8
radio input "true"
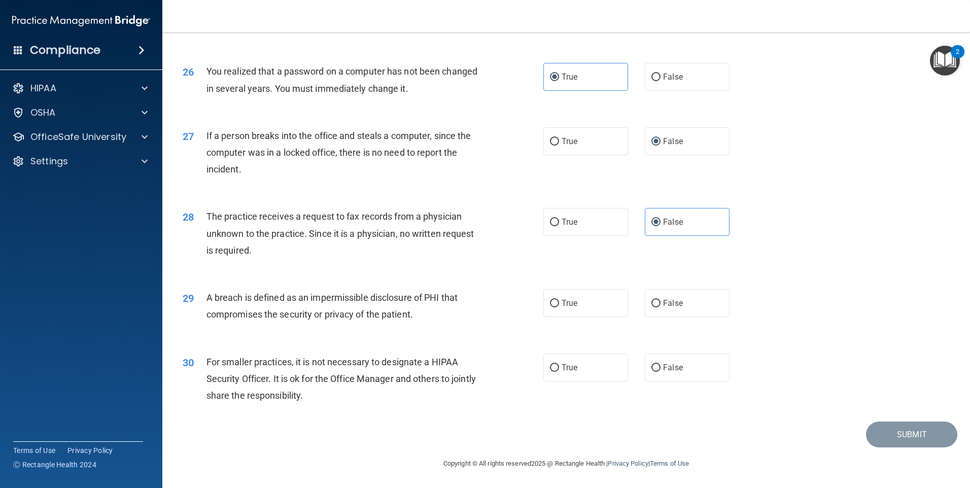
click at [207, 360] on div "30 For smaller practices, it is not necessary to designate a HIPAA Security Off…" at bounding box center [362, 382] width 391 height 56
drag, startPoint x: 342, startPoint y: 401, endPoint x: 267, endPoint y: 378, distance: 78.0
click at [340, 398] on div "For smaller practices, it is not necessary to designate a HIPAA Security Office…" at bounding box center [347, 379] width 282 height 51
click at [550, 370] on input "True" at bounding box center [554, 368] width 9 height 8
radio input "true"
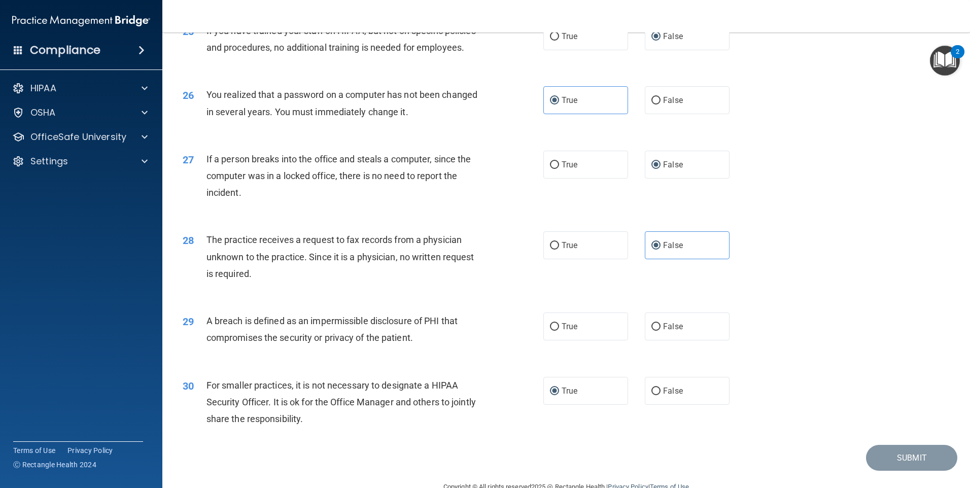
scroll to position [1879, 0]
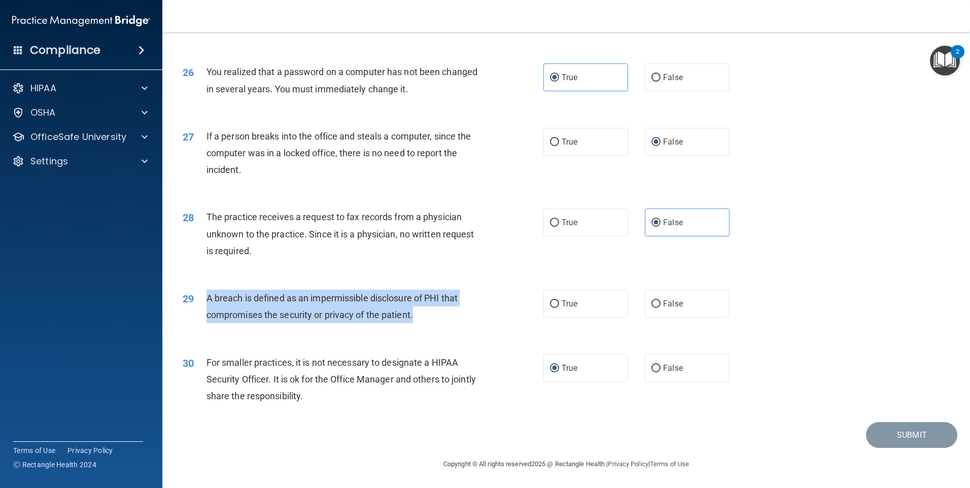
drag, startPoint x: 206, startPoint y: 348, endPoint x: 430, endPoint y: 367, distance: 224.5
click at [430, 323] on div "A breach is defined as an impermissible disclosure of PHI that compromises the …" at bounding box center [347, 306] width 282 height 33
drag, startPoint x: 430, startPoint y: 367, endPoint x: 382, endPoint y: 355, distance: 50.1
copy span "A breach is defined as an impermissible disclosure of PHI that compromises the …"
click at [492, 328] on div "29 A breach is defined as an impermissible disclosure of PHI that compromises t…" at bounding box center [362, 309] width 391 height 39
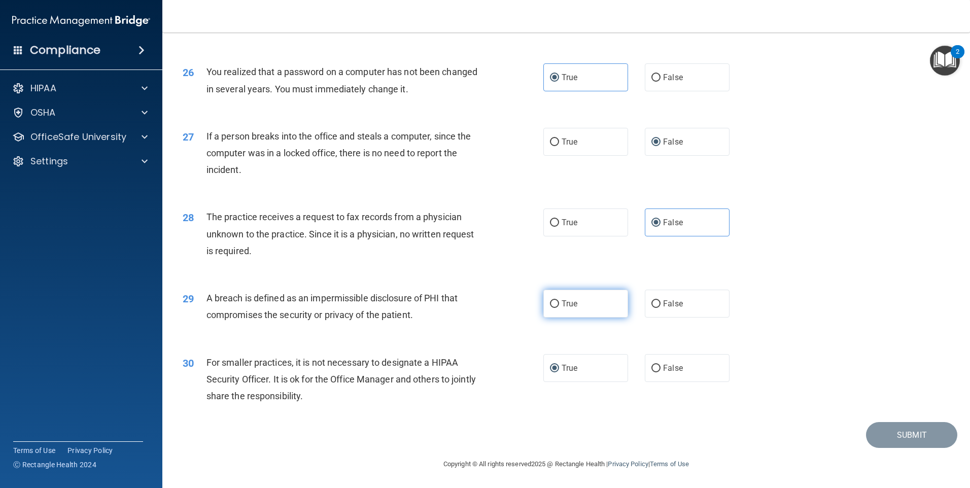
click at [552, 308] on input "True" at bounding box center [554, 304] width 9 height 8
radio input "true"
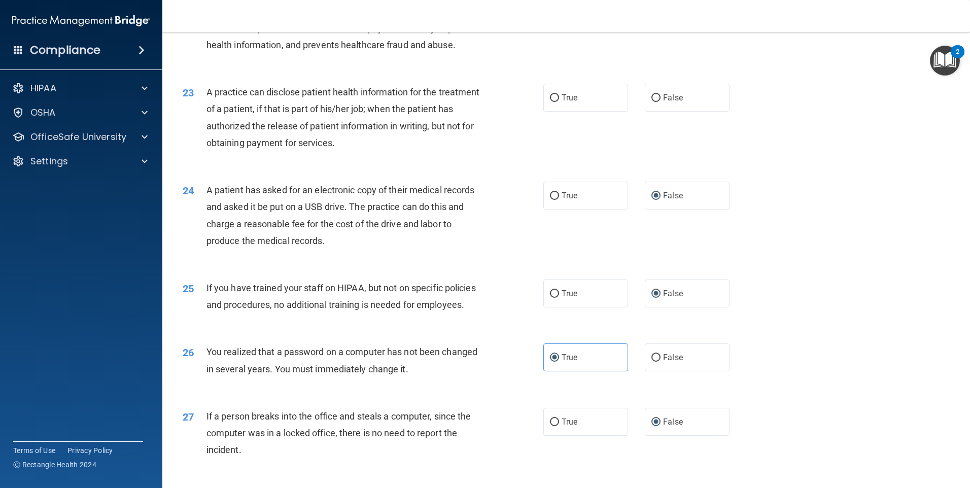
scroll to position [1473, 0]
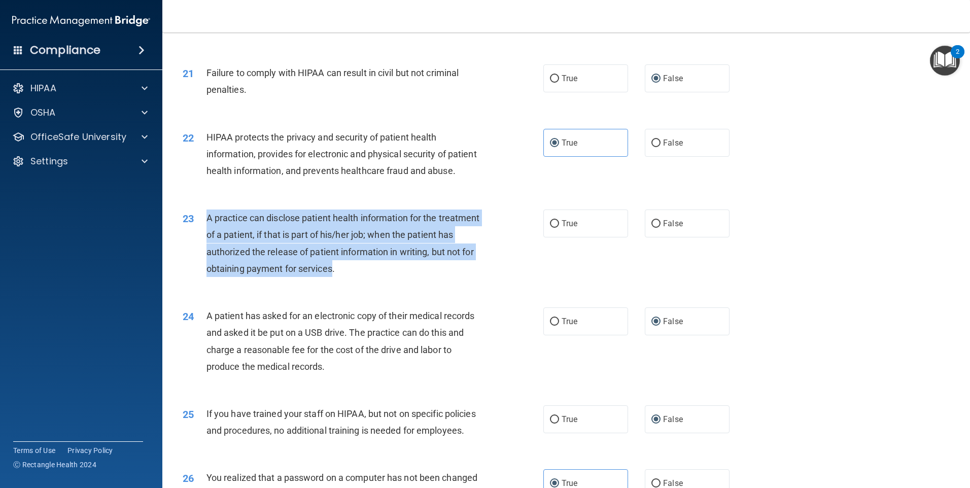
drag, startPoint x: 206, startPoint y: 248, endPoint x: 410, endPoint y: 303, distance: 210.8
click at [410, 274] on span "A practice can disclose patient health information for the treatment of a patie…" at bounding box center [342, 243] width 273 height 61
drag, startPoint x: 410, startPoint y: 303, endPoint x: 394, endPoint y: 293, distance: 19.4
copy span "A practice can disclose patient health information for the treatment of a patie…"
click at [546, 267] on div "23 A practice can disclose patient health information for the treatment of a pa…" at bounding box center [566, 246] width 782 height 98
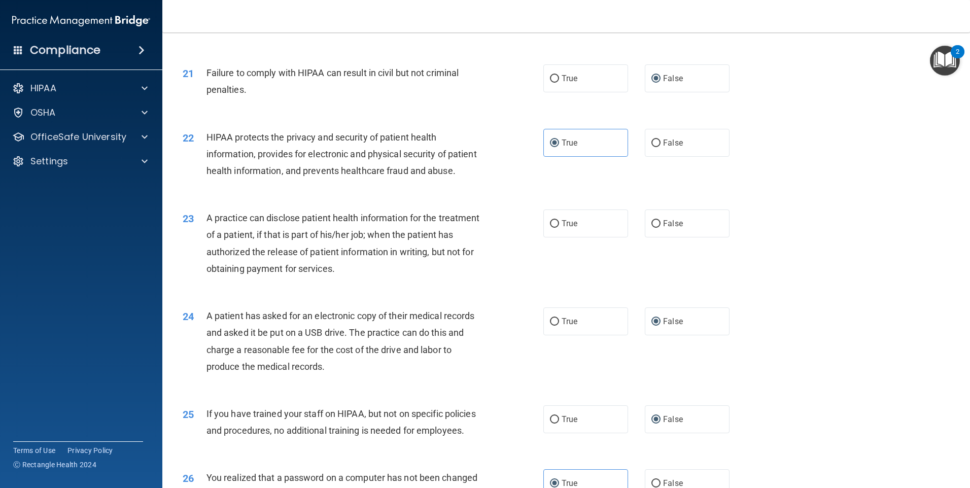
drag, startPoint x: 546, startPoint y: 267, endPoint x: 653, endPoint y: 279, distance: 107.2
click at [653, 279] on div "23 A practice can disclose patient health information for the treatment of a pa…" at bounding box center [566, 246] width 782 height 98
click at [652, 228] on input "False" at bounding box center [655, 224] width 9 height 8
radio input "true"
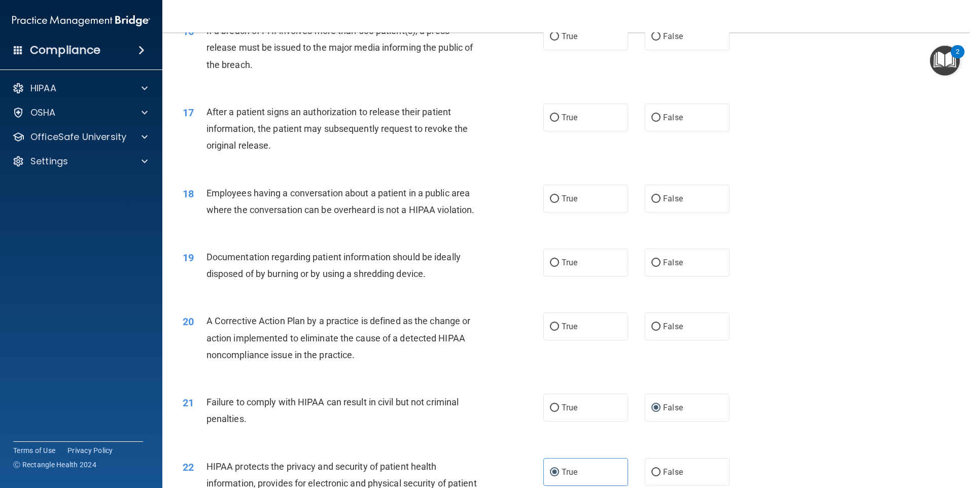
scroll to position [1169, 0]
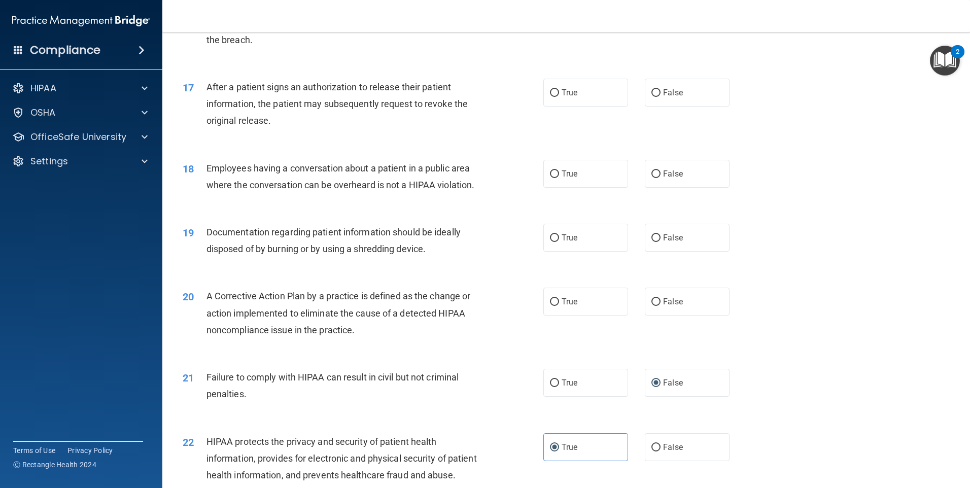
click at [211, 313] on div "20 A Corrective Action Plan by a practice is defined as the change or action im…" at bounding box center [362, 316] width 391 height 56
click at [209, 312] on span "A Corrective Action Plan by a practice is defined as the change or action imple…" at bounding box center [338, 313] width 264 height 44
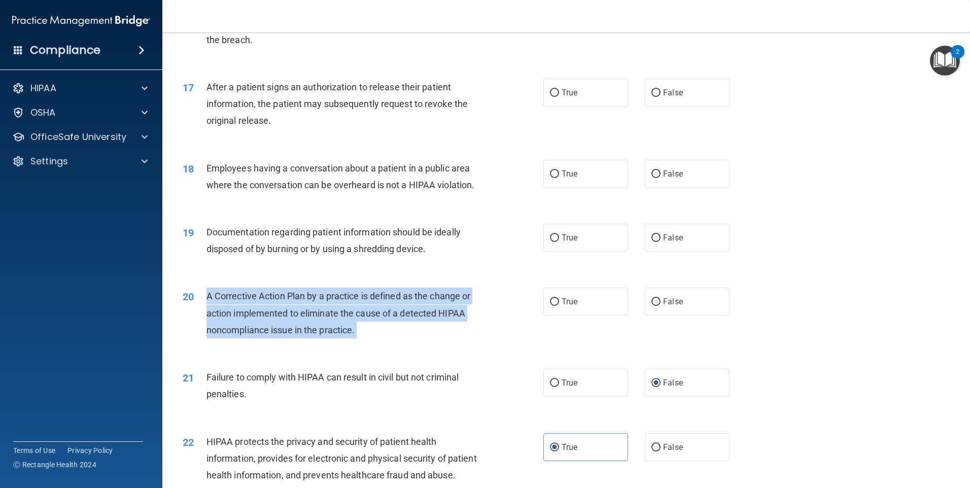
drag, startPoint x: 209, startPoint y: 312, endPoint x: 401, endPoint y: 359, distance: 197.4
click at [401, 343] on div "20 A Corrective Action Plan by a practice is defined as the change or action im…" at bounding box center [362, 316] width 391 height 56
drag, startPoint x: 401, startPoint y: 359, endPoint x: 329, endPoint y: 335, distance: 75.2
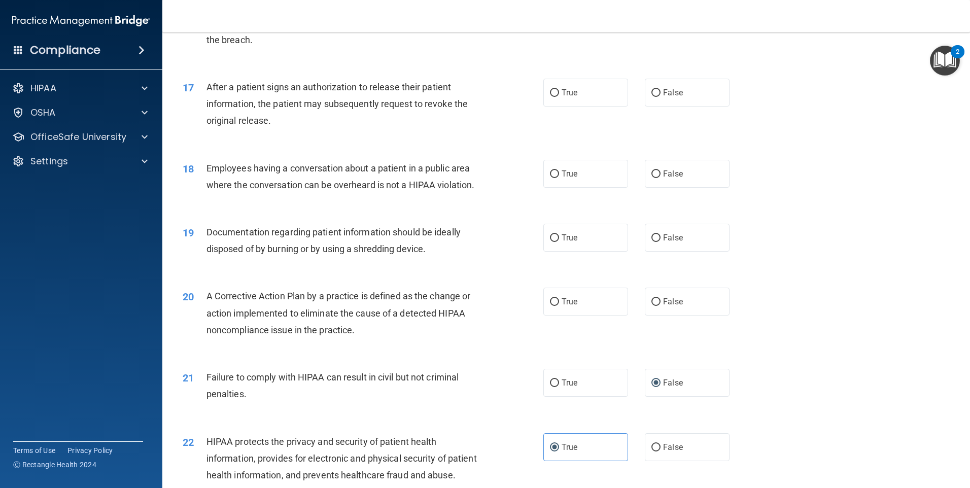
drag, startPoint x: 387, startPoint y: 303, endPoint x: 345, endPoint y: 265, distance: 56.8
click at [387, 302] on div "20 A Corrective Action Plan by a practice is defined as the change or action im…" at bounding box center [566, 315] width 782 height 81
click at [557, 316] on label "True" at bounding box center [585, 302] width 85 height 28
click at [557, 306] on input "True" at bounding box center [554, 302] width 9 height 8
radio input "true"
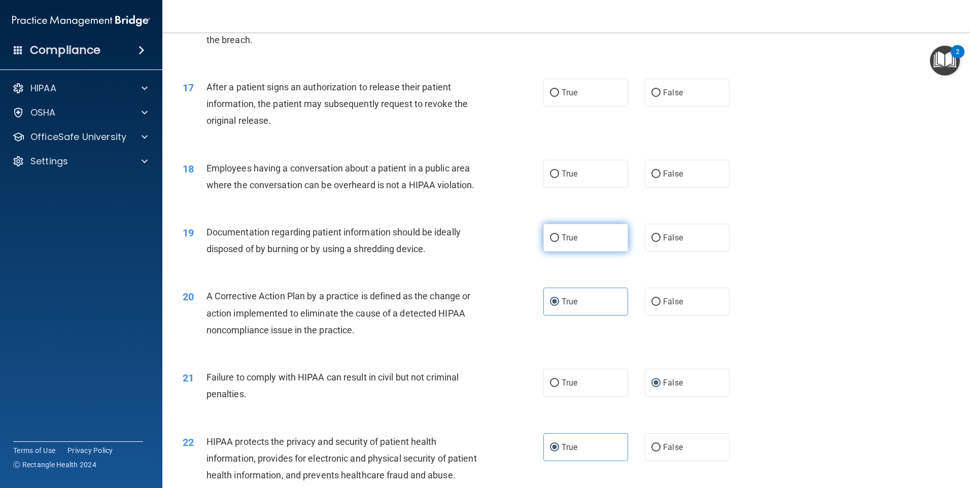
click at [555, 242] on input "True" at bounding box center [554, 238] width 9 height 8
radio input "true"
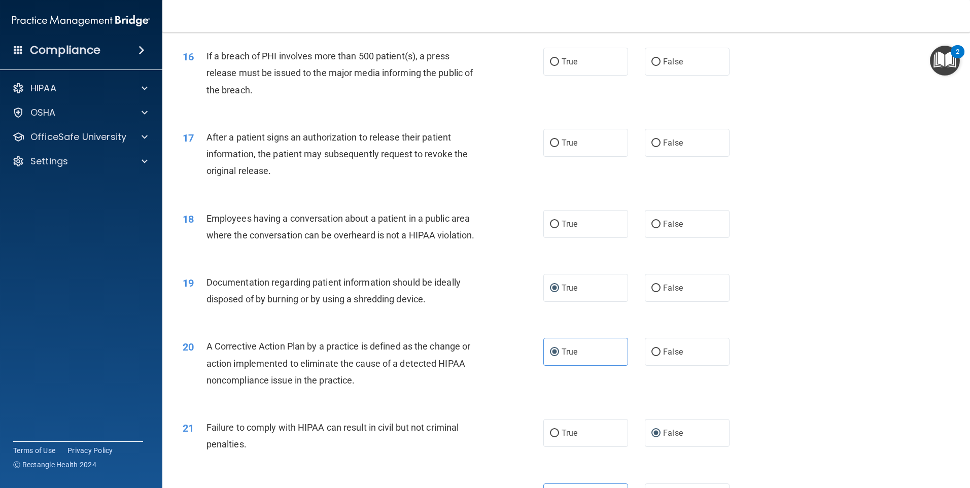
scroll to position [1118, 0]
click at [651, 229] on input "False" at bounding box center [655, 225] width 9 height 8
radio input "true"
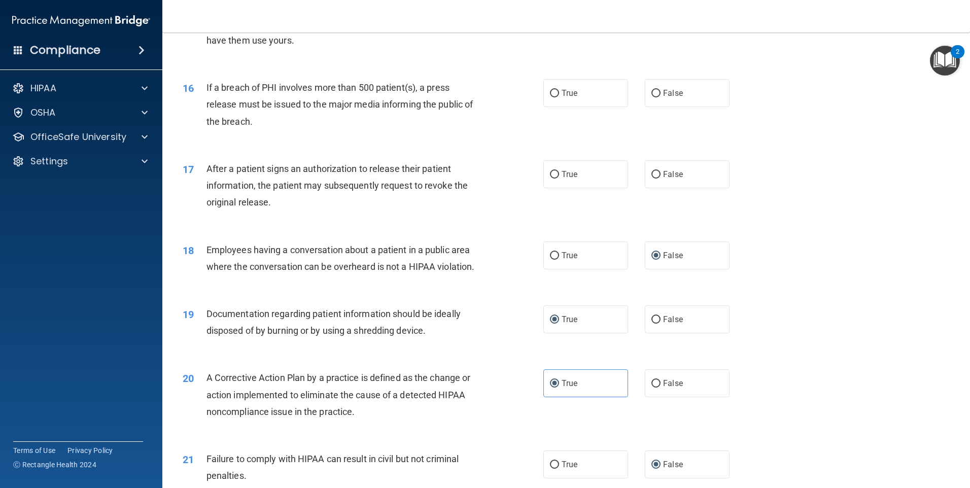
scroll to position [1017, 0]
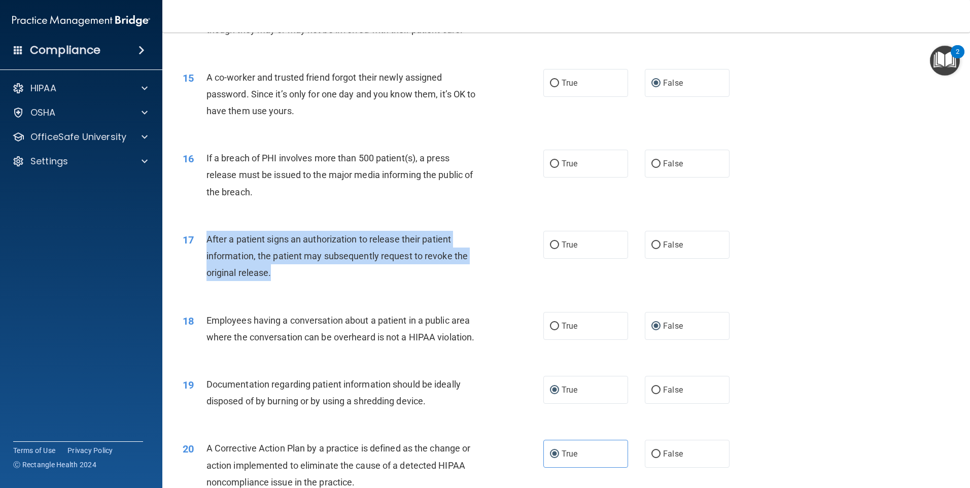
drag, startPoint x: 214, startPoint y: 254, endPoint x: 288, endPoint y: 295, distance: 85.0
click at [288, 282] on div "After a patient signs an authorization to release their patient information, th…" at bounding box center [347, 256] width 282 height 51
drag, startPoint x: 288, startPoint y: 295, endPoint x: 252, endPoint y: 282, distance: 38.5
copy span "After a patient signs an authorization to release their patient information, th…"
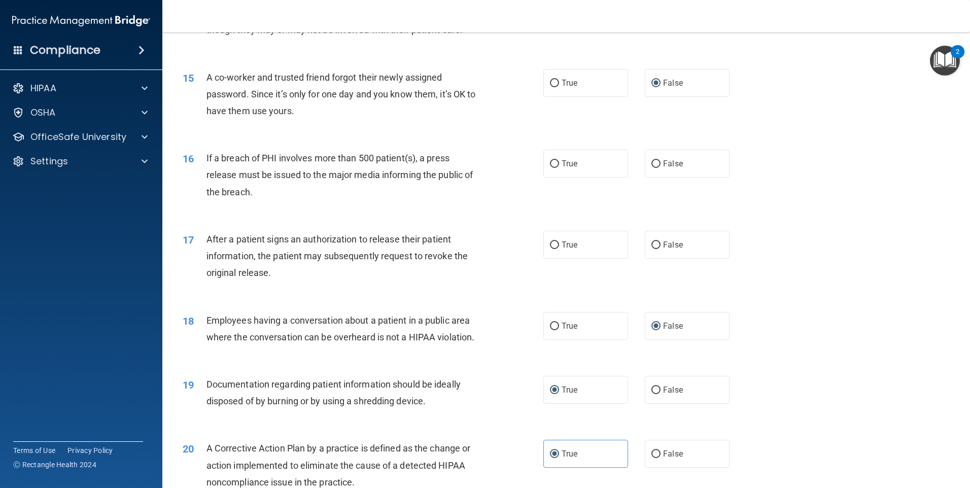
click at [282, 218] on div "16 If a breach of PHI involves more than 500 patient(s), a press release must b…" at bounding box center [566, 177] width 782 height 81
click at [555, 249] on input "True" at bounding box center [554, 245] width 9 height 8
radio input "true"
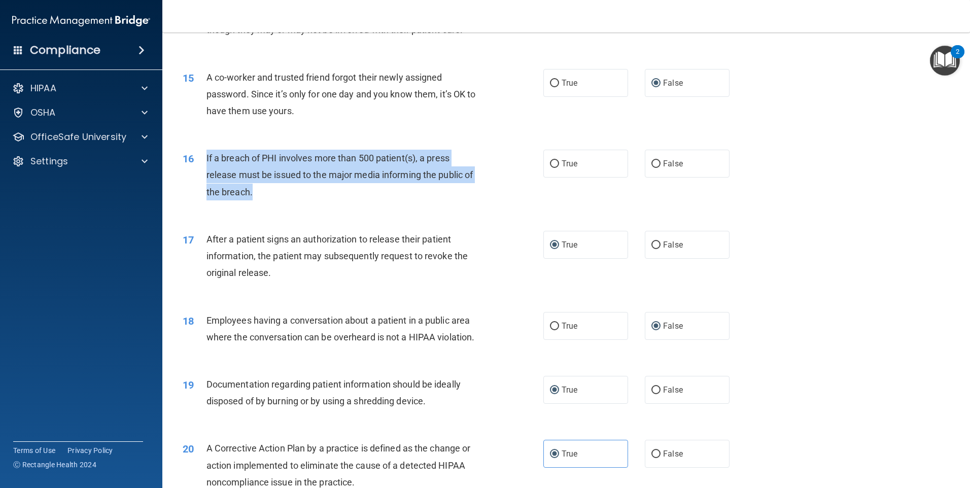
drag, startPoint x: 206, startPoint y: 172, endPoint x: 255, endPoint y: 204, distance: 59.0
click at [255, 200] on div "If a breach of PHI involves more than 500 patient(s), a press release must be i…" at bounding box center [347, 175] width 282 height 51
drag, startPoint x: 255, startPoint y: 204, endPoint x: 243, endPoint y: 186, distance: 22.4
copy span "If a breach of PHI involves more than 500 patient(s), a press release must be i…"
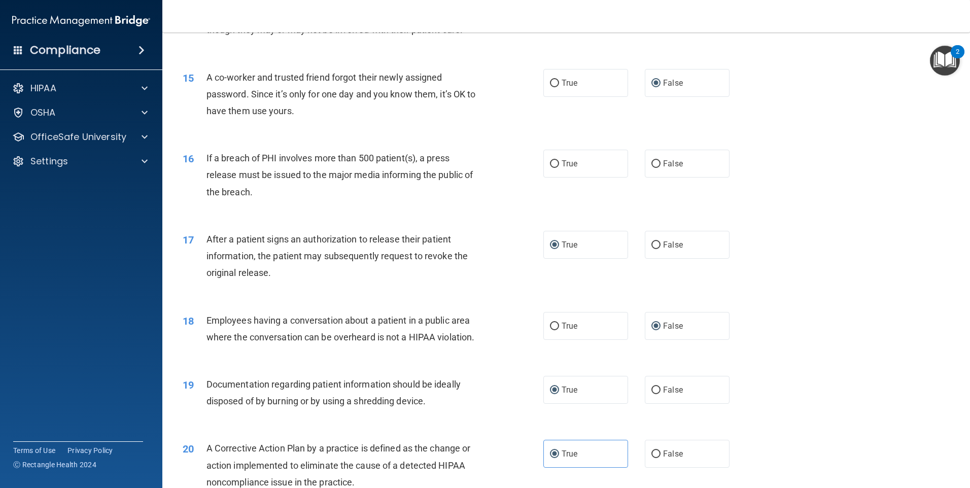
click at [271, 125] on div "15 A co-worker and trusted friend forgot their newly assigned password. Since i…" at bounding box center [362, 97] width 391 height 56
click at [545, 178] on label "True" at bounding box center [585, 164] width 85 height 28
click at [550, 168] on input "True" at bounding box center [554, 164] width 9 height 8
radio input "true"
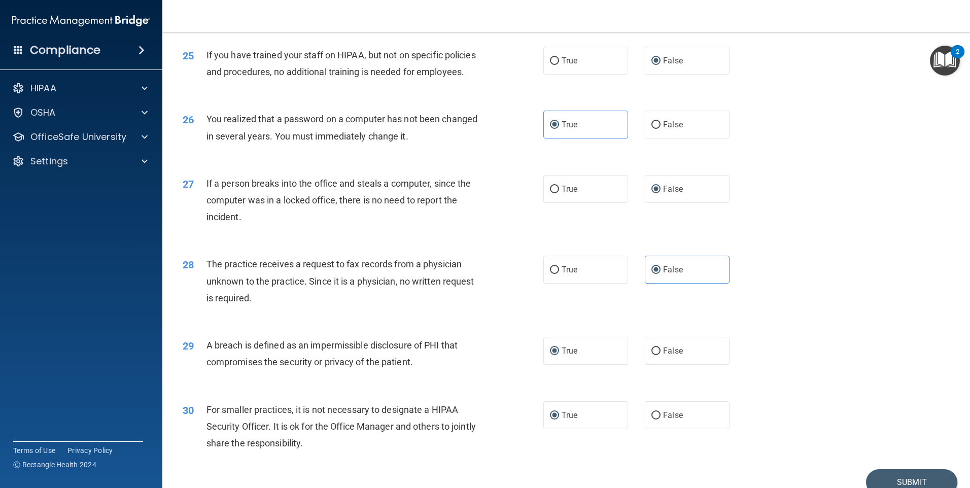
scroll to position [1930, 0]
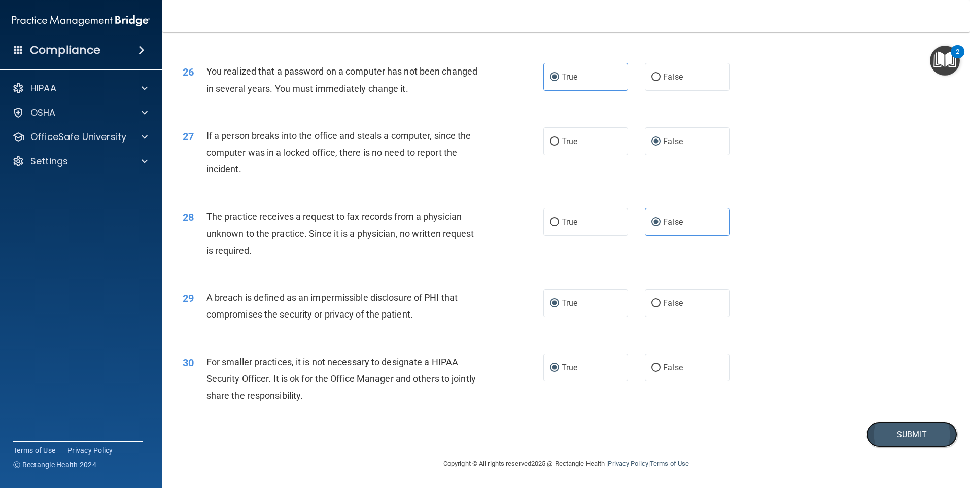
click at [868, 437] on button "Submit" at bounding box center [911, 435] width 91 height 26
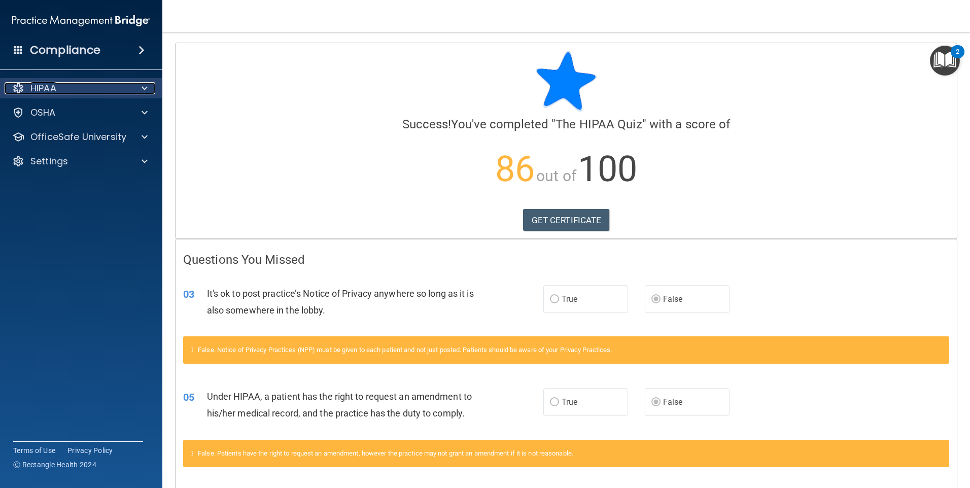
click at [150, 86] on div at bounding box center [142, 88] width 25 height 12
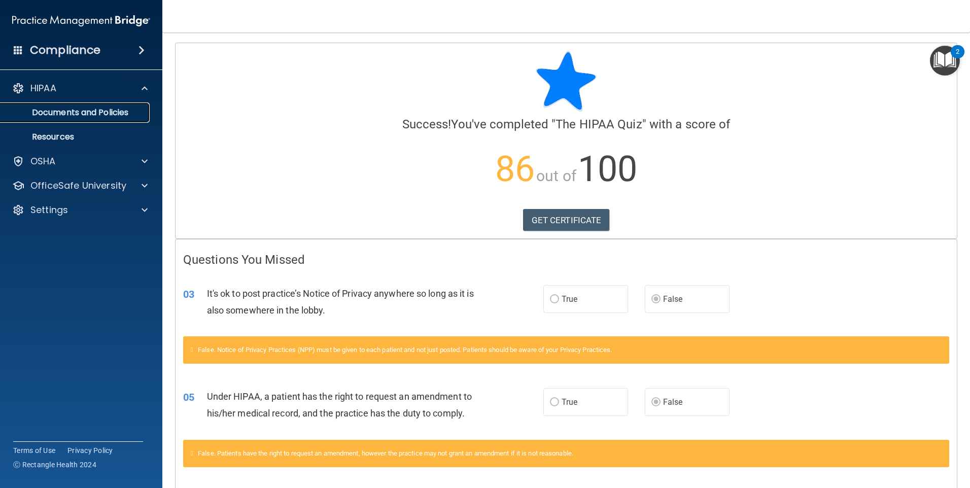
click at [106, 118] on link "Documents and Policies" at bounding box center [70, 112] width 160 height 20
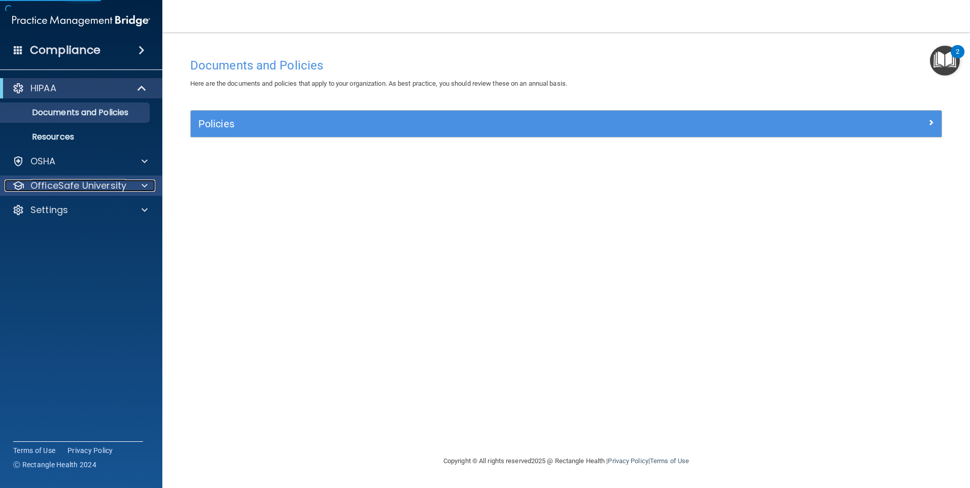
click at [118, 183] on p "OfficeSafe University" at bounding box center [78, 186] width 96 height 12
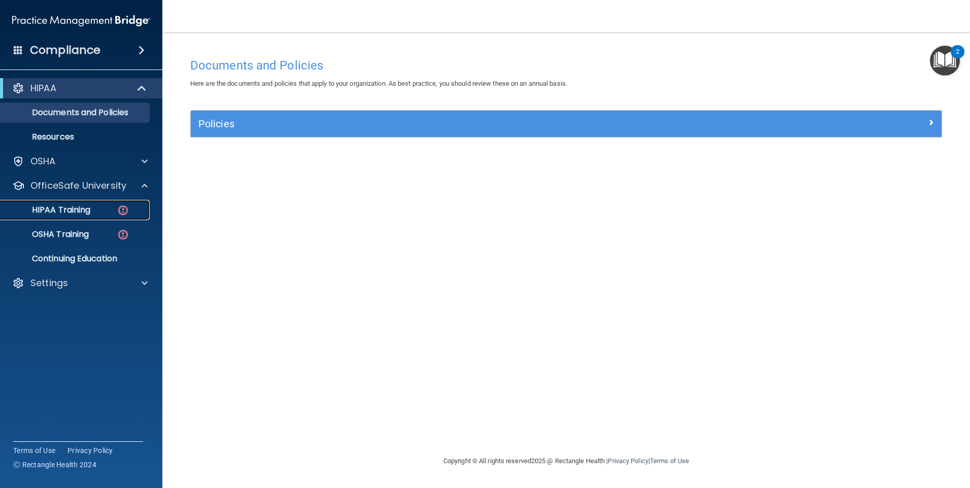
click at [108, 212] on div "HIPAA Training" at bounding box center [76, 210] width 138 height 10
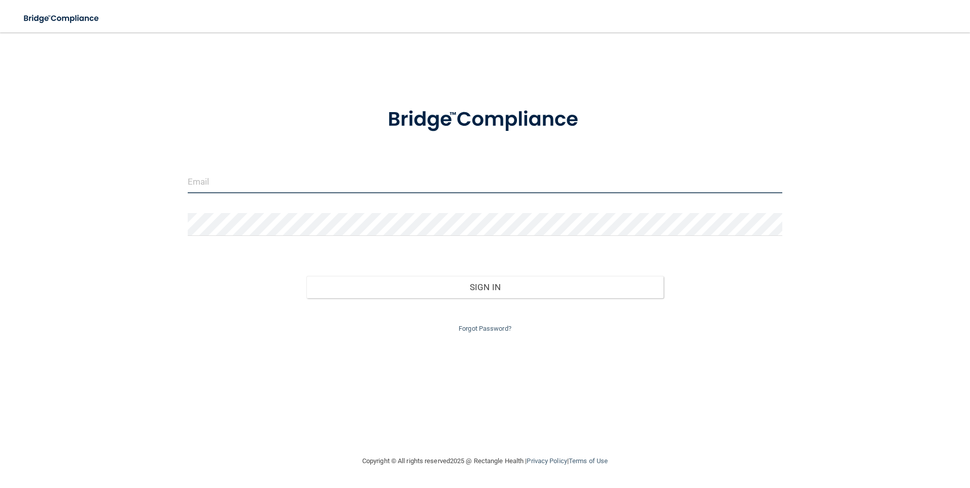
click at [270, 175] on input "email" at bounding box center [485, 181] width 595 height 23
type input "scontreras@centralvalleyoms.com"
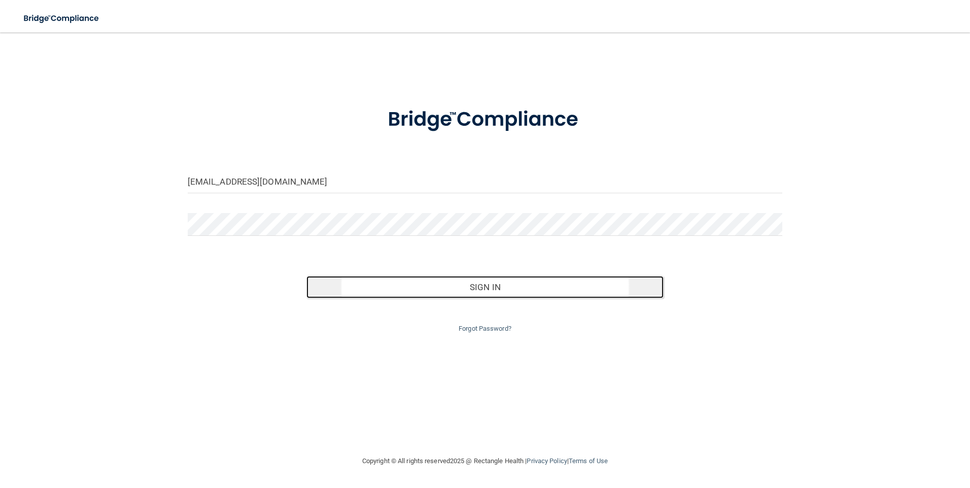
click at [383, 283] on button "Sign In" at bounding box center [484, 287] width 357 height 22
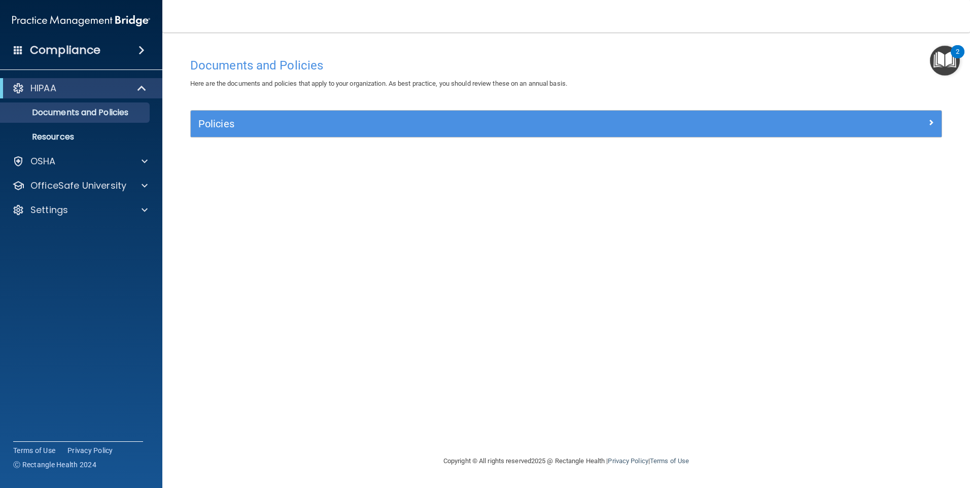
click at [946, 56] on img "Open Resource Center, 2 new notifications" at bounding box center [945, 61] width 30 height 30
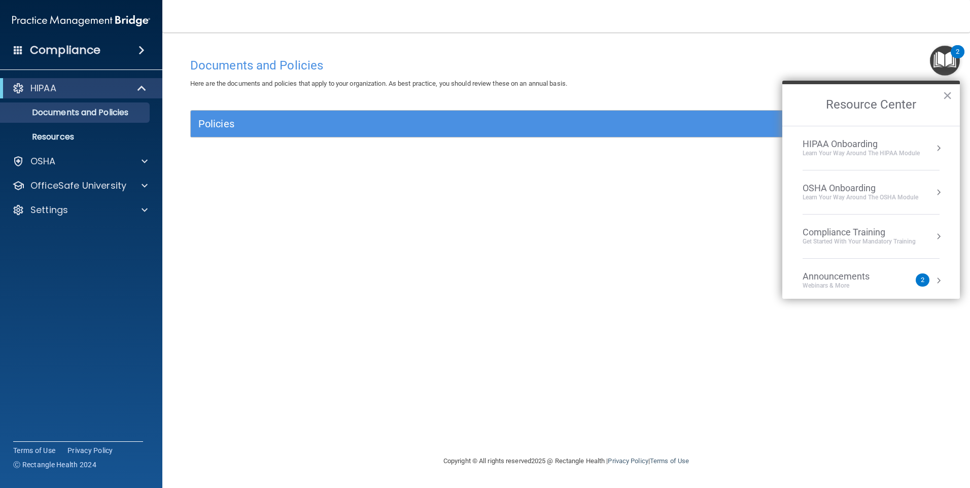
click at [834, 51] on div "Documents and Policies Here are the documents and policies that apply to your o…" at bounding box center [566, 244] width 767 height 402
